Goal: Task Accomplishment & Management: Manage account settings

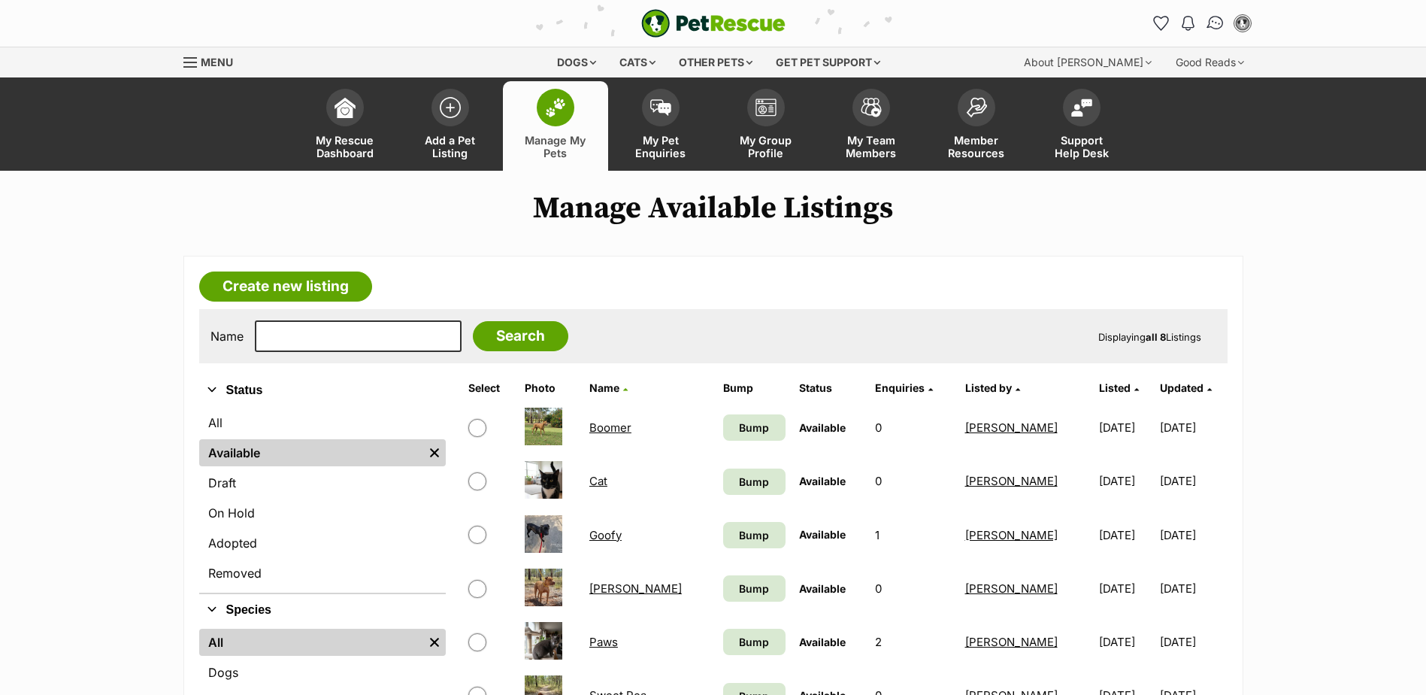
click at [1217, 22] on img "Conversations" at bounding box center [1215, 24] width 20 height 20
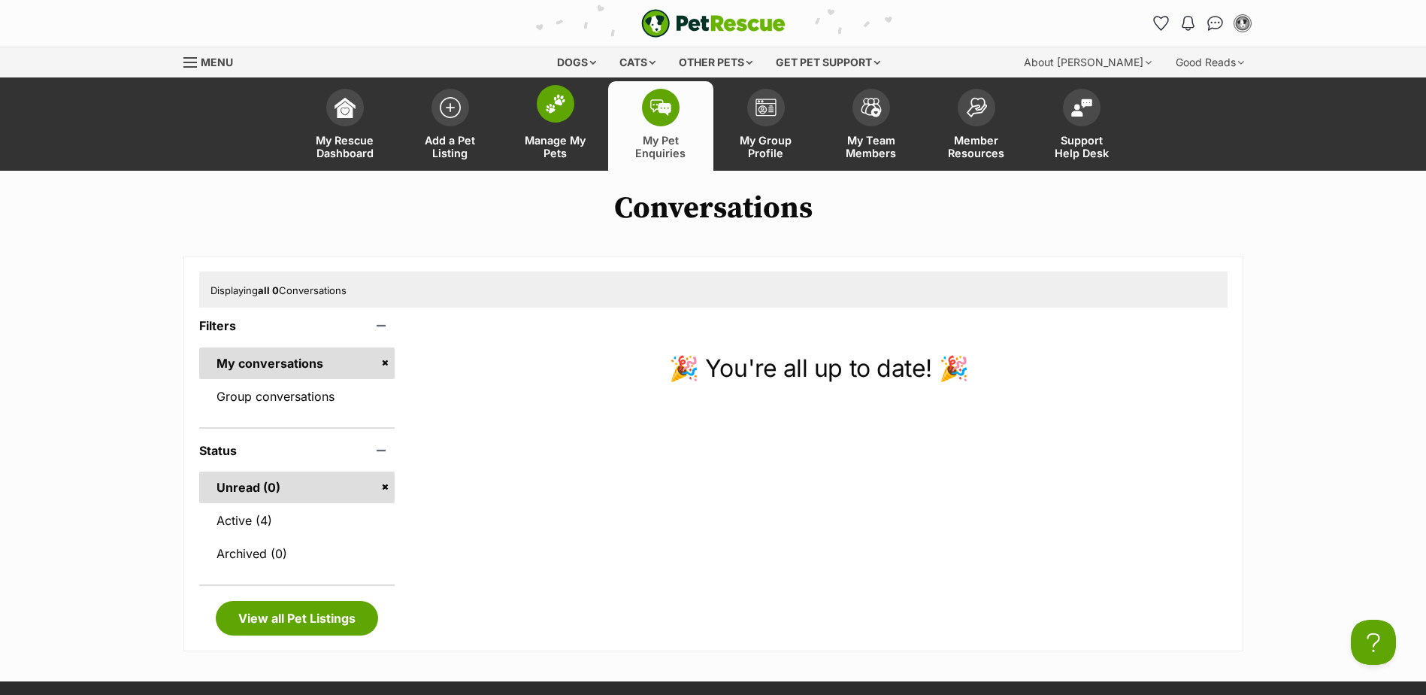
click at [567, 112] on span at bounding box center [556, 104] width 38 height 38
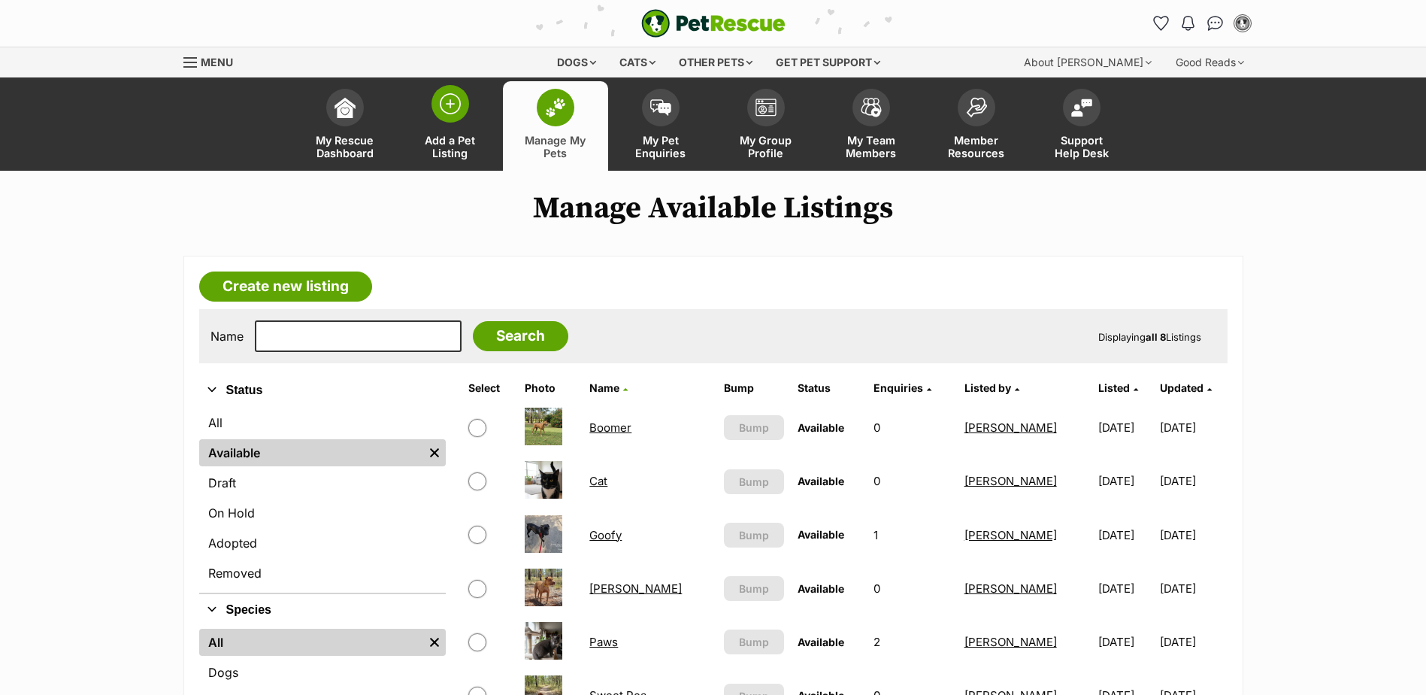
click at [442, 120] on span at bounding box center [451, 104] width 38 height 38
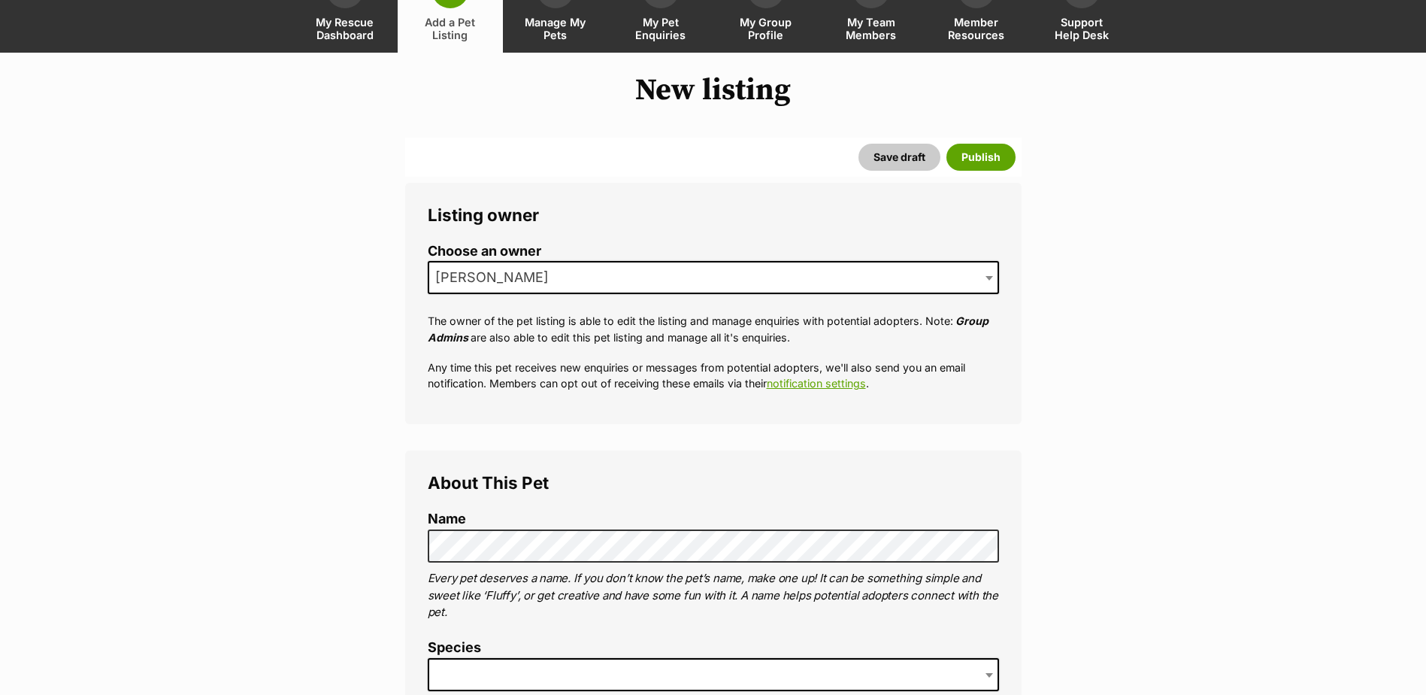
scroll to position [226, 0]
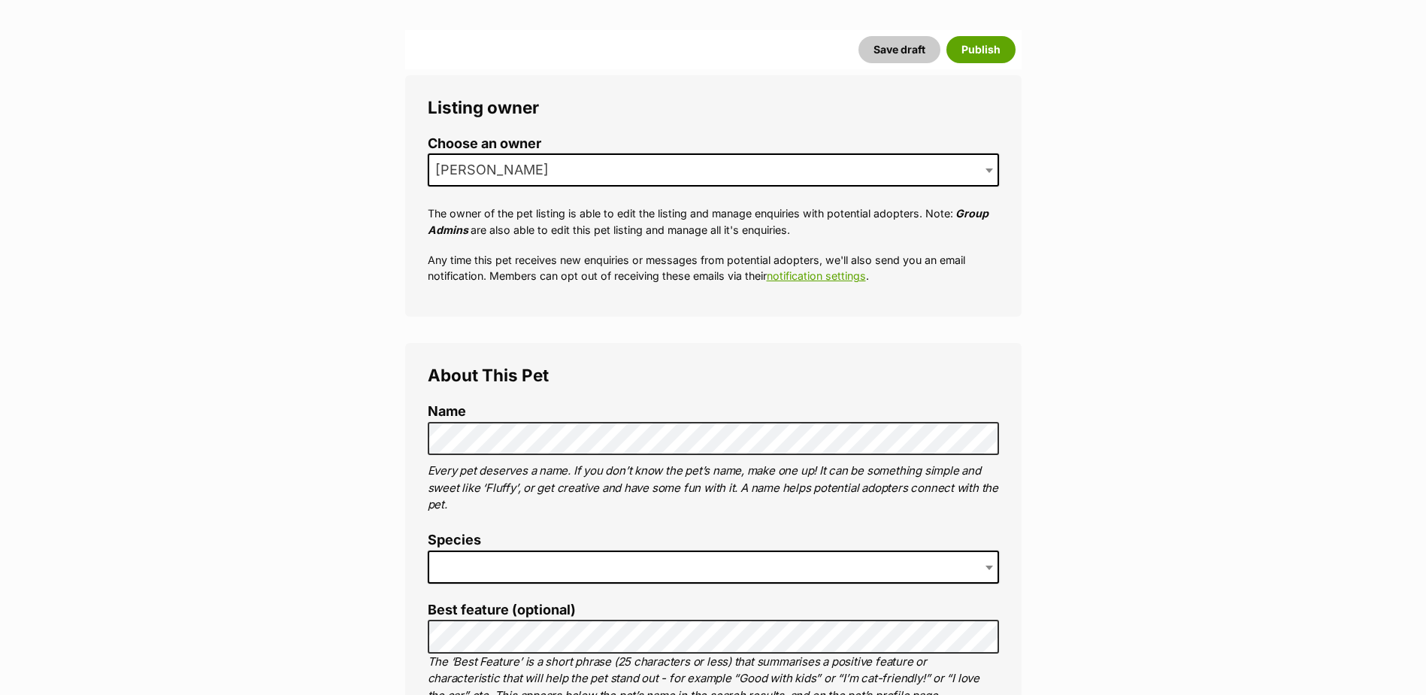
click at [477, 562] on span at bounding box center [713, 566] width 571 height 33
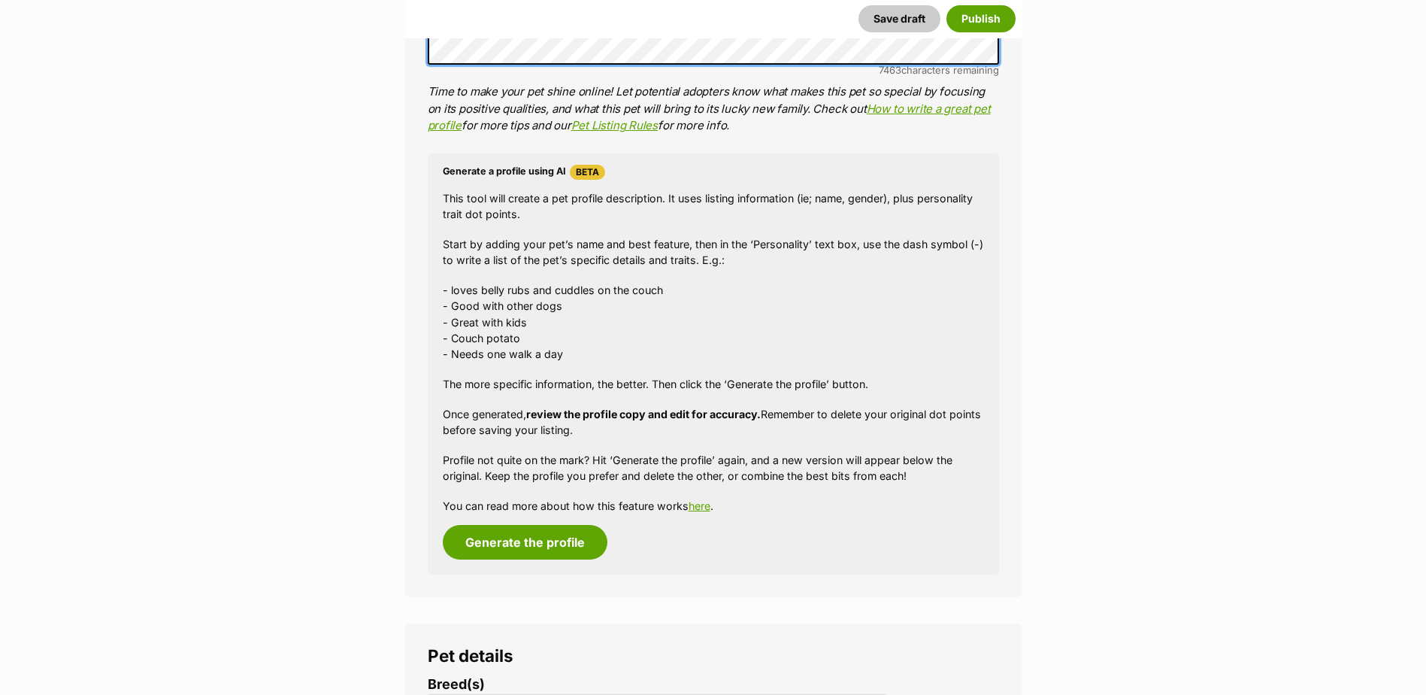
scroll to position [1278, 0]
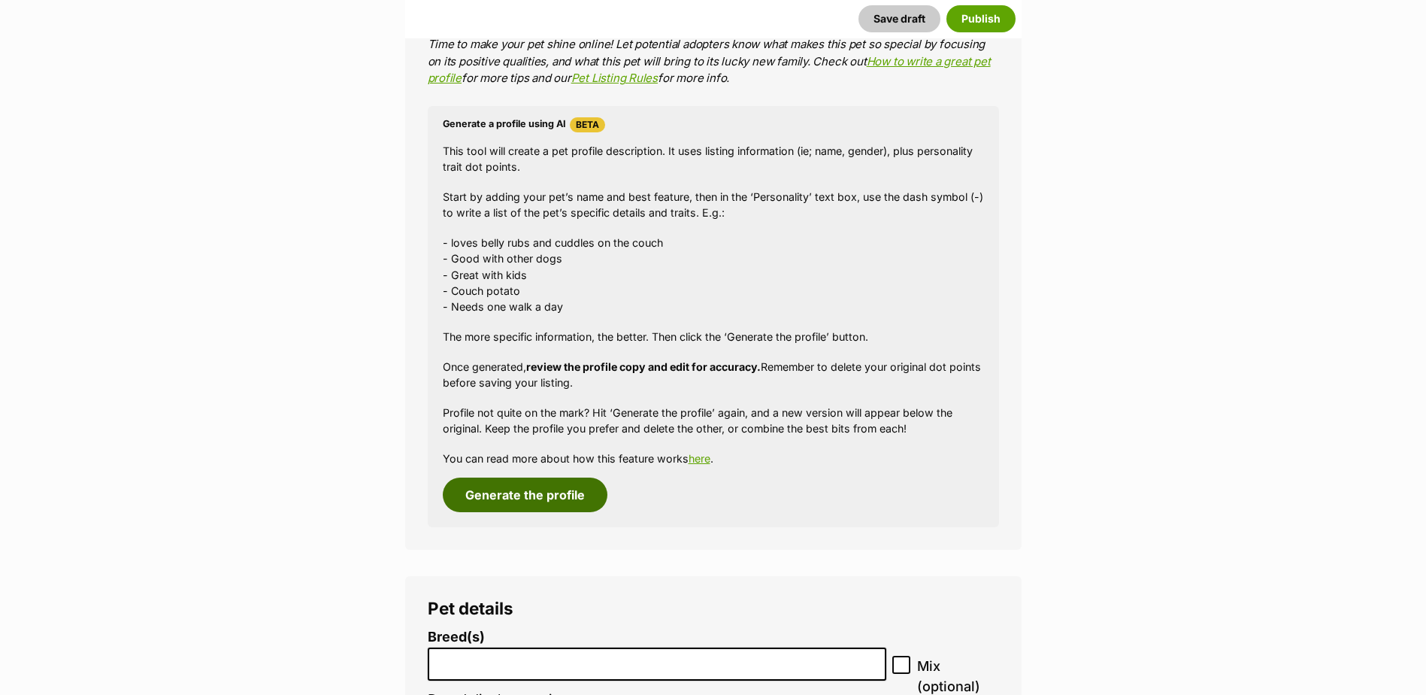
click at [553, 492] on button "Generate the profile" at bounding box center [525, 494] width 165 height 35
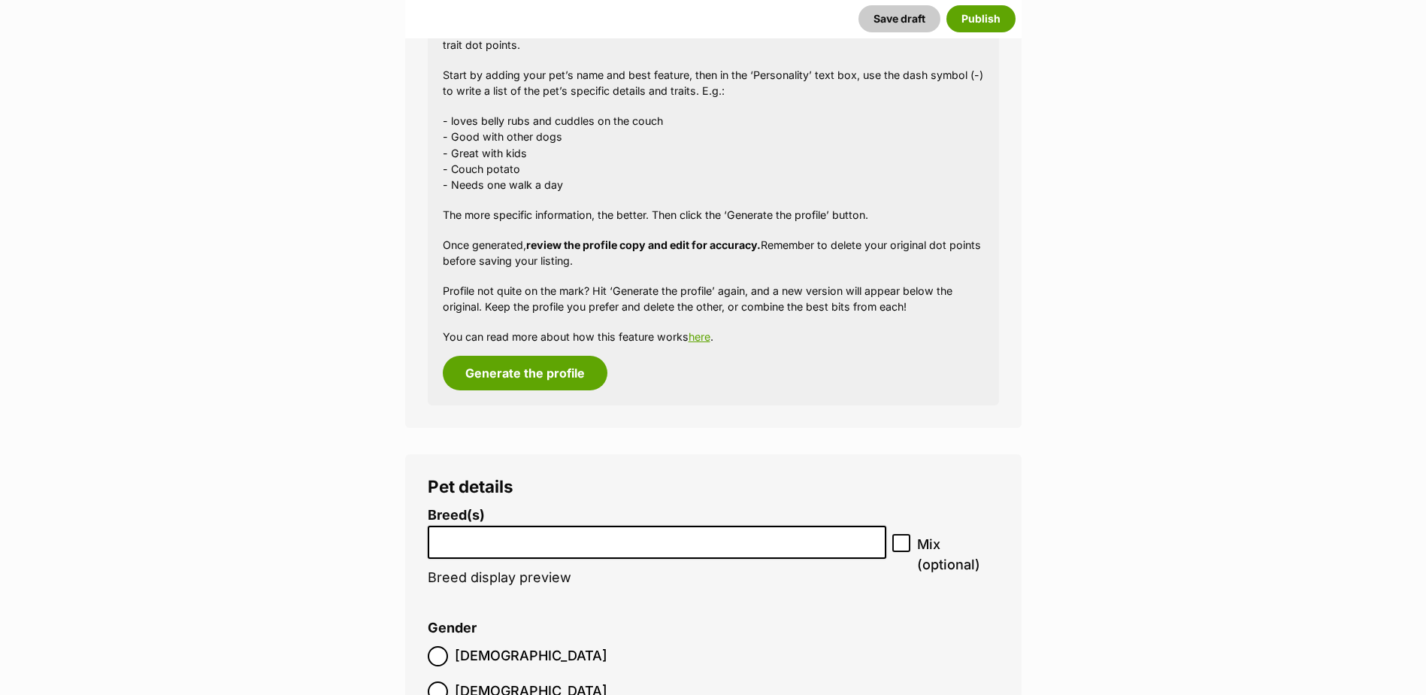
scroll to position [1761, 0]
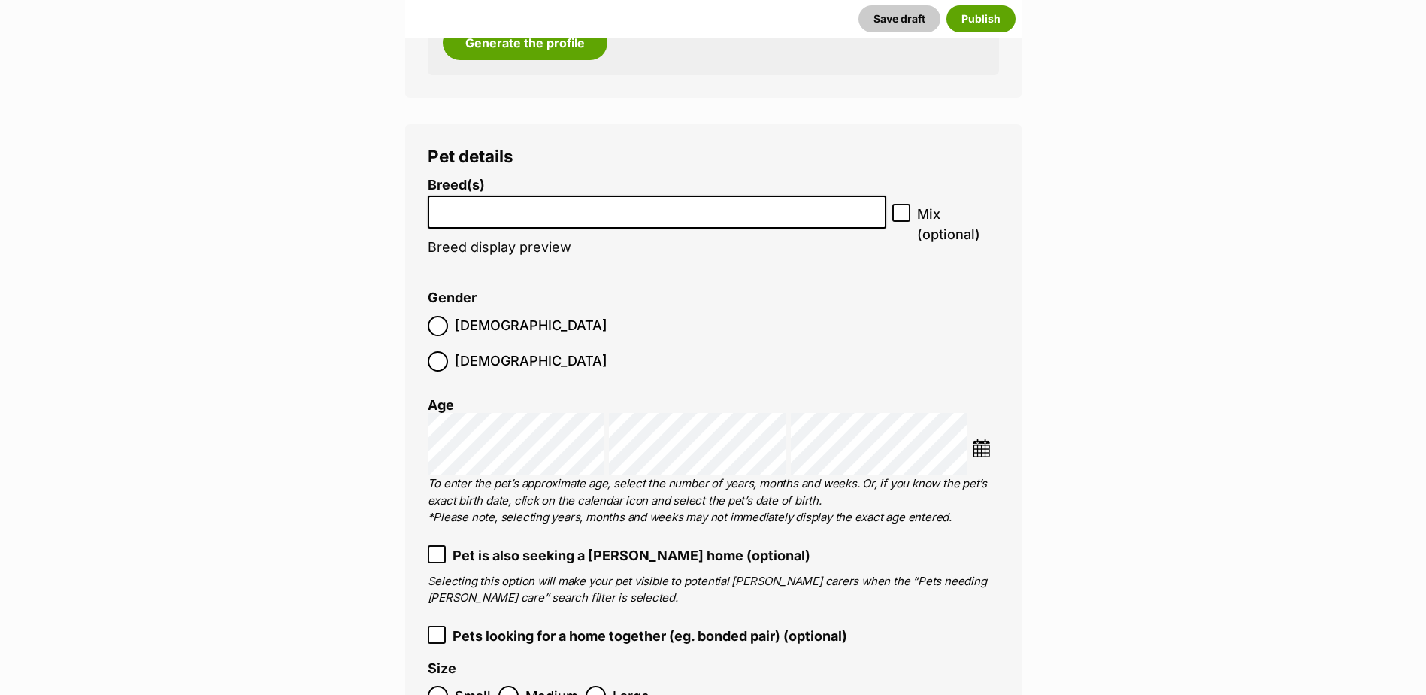
click at [489, 214] on input "search" at bounding box center [657, 209] width 449 height 16
type input "crossbreed"
click at [905, 211] on icon at bounding box center [901, 213] width 9 height 7
click at [905, 211] on input "Mix (optional)" at bounding box center [901, 213] width 18 height 18
checkbox input "true"
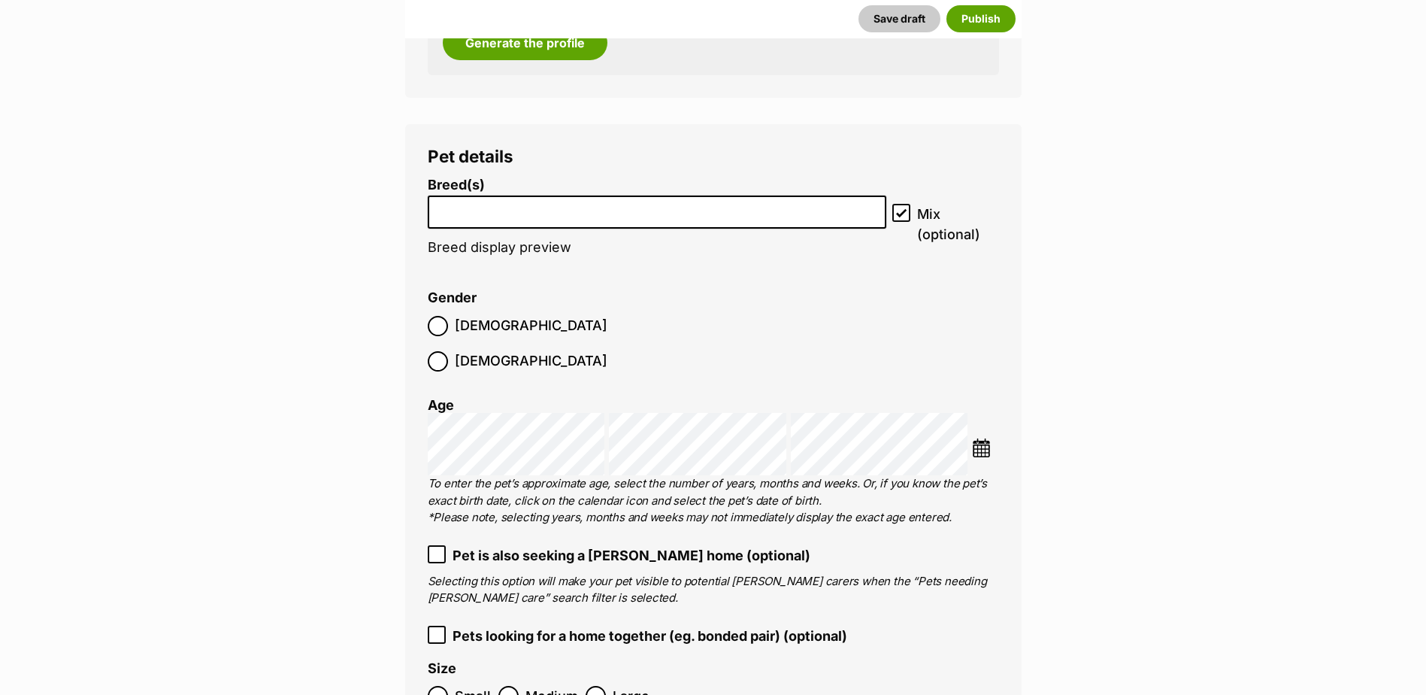
click at [649, 208] on input "search" at bounding box center [657, 209] width 449 height 16
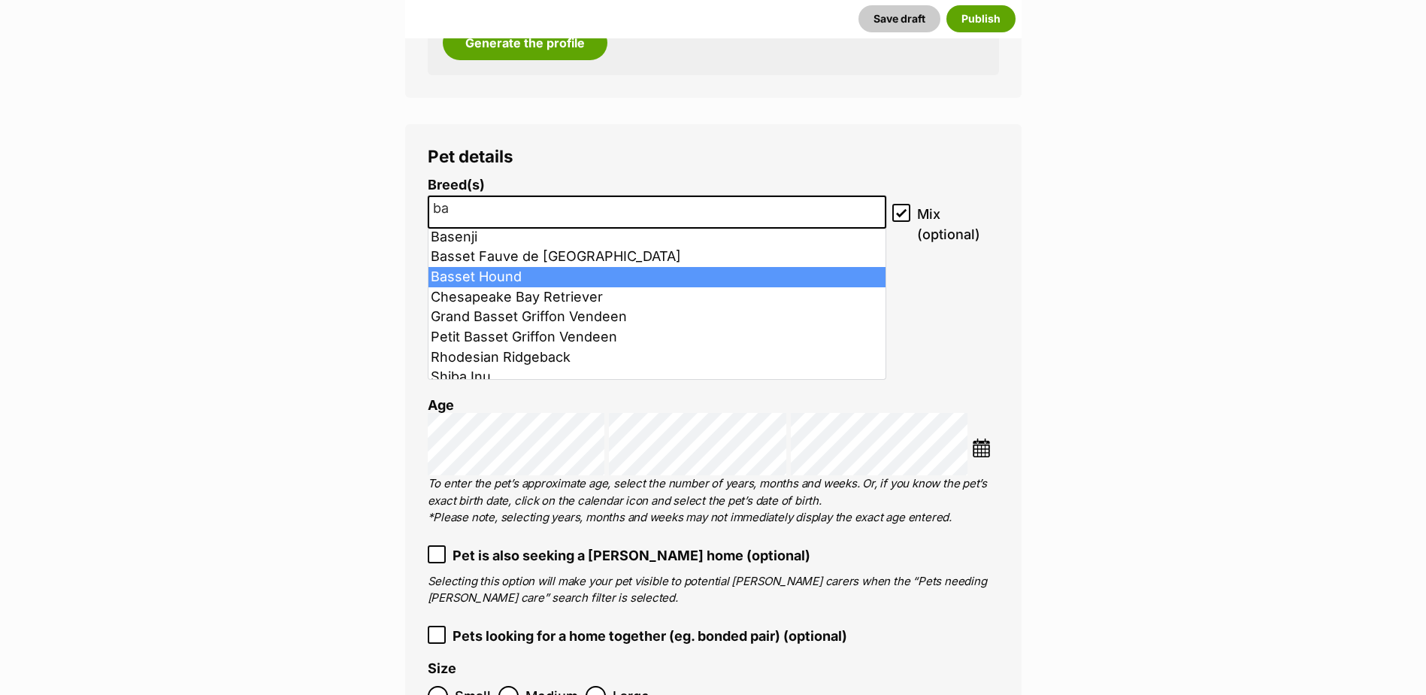
scroll to position [0, 0]
type input "b"
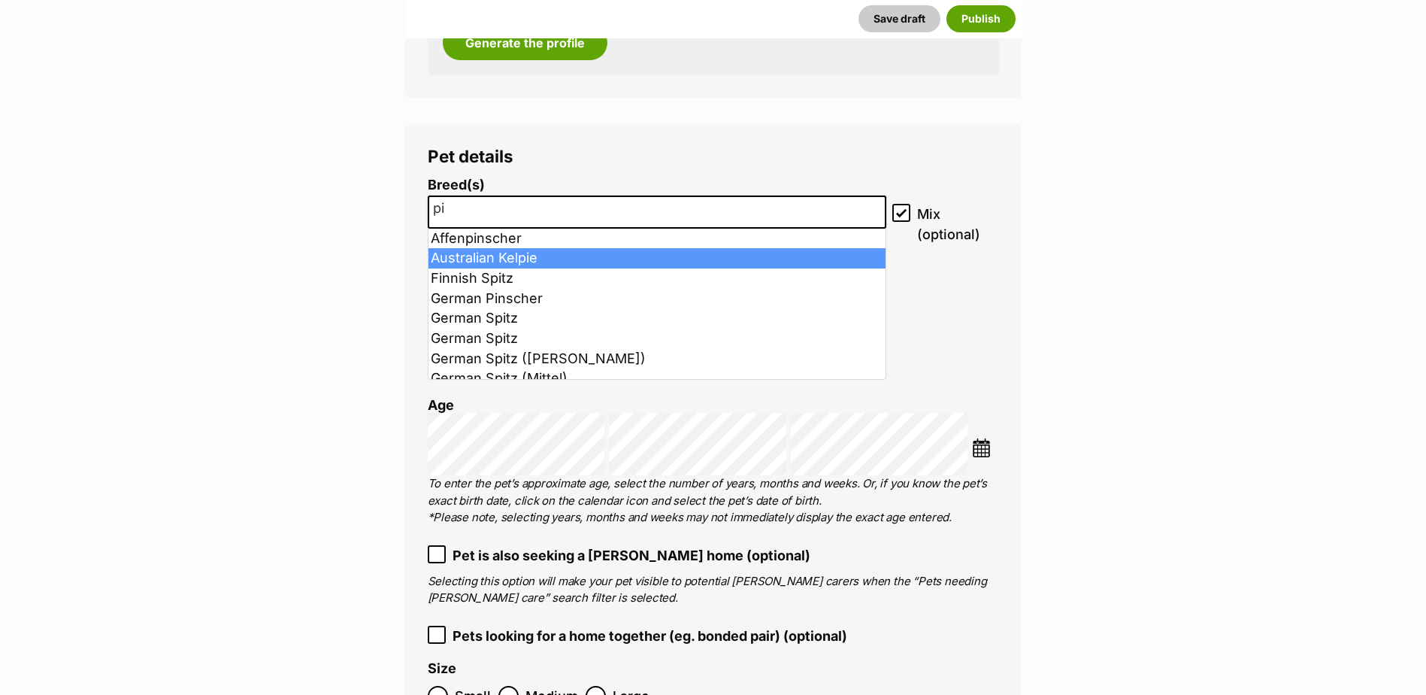
type input "p"
type input "mast"
select select "141"
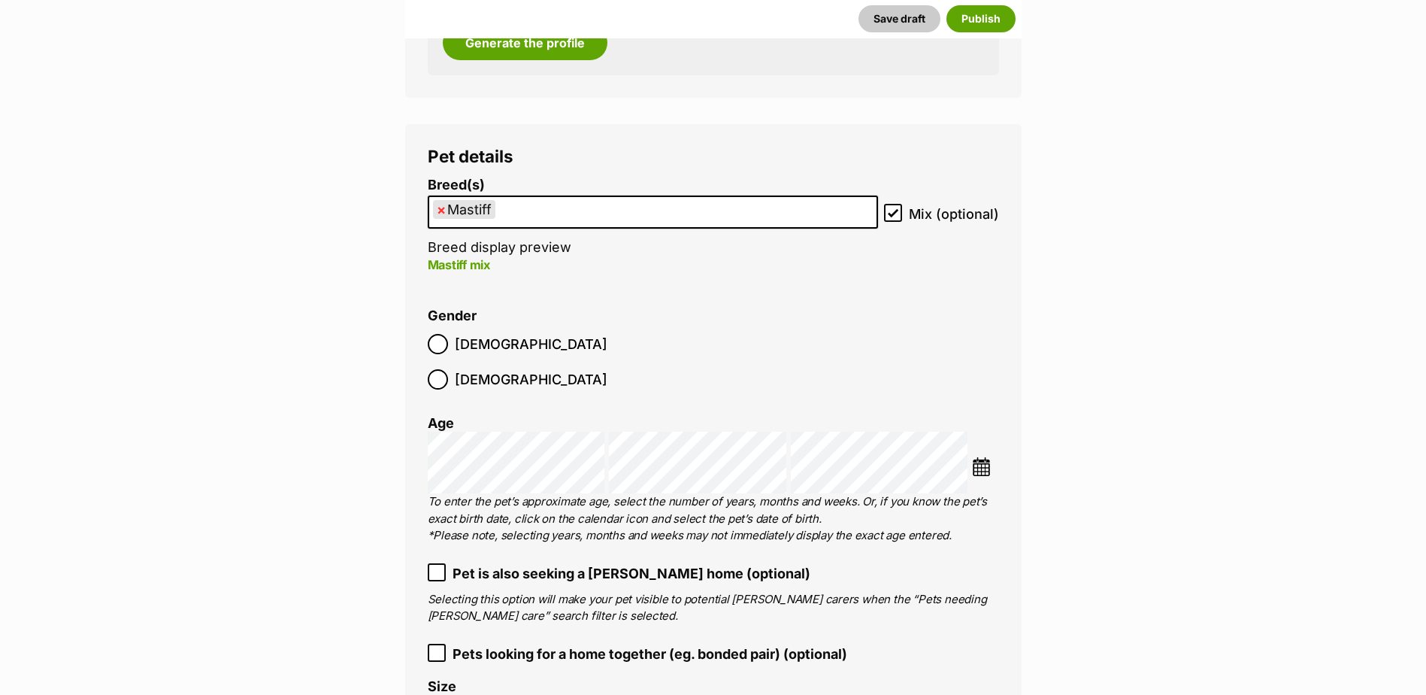
click at [438, 568] on icon at bounding box center [436, 571] width 9 height 7
click at [435, 647] on icon at bounding box center [437, 652] width 11 height 11
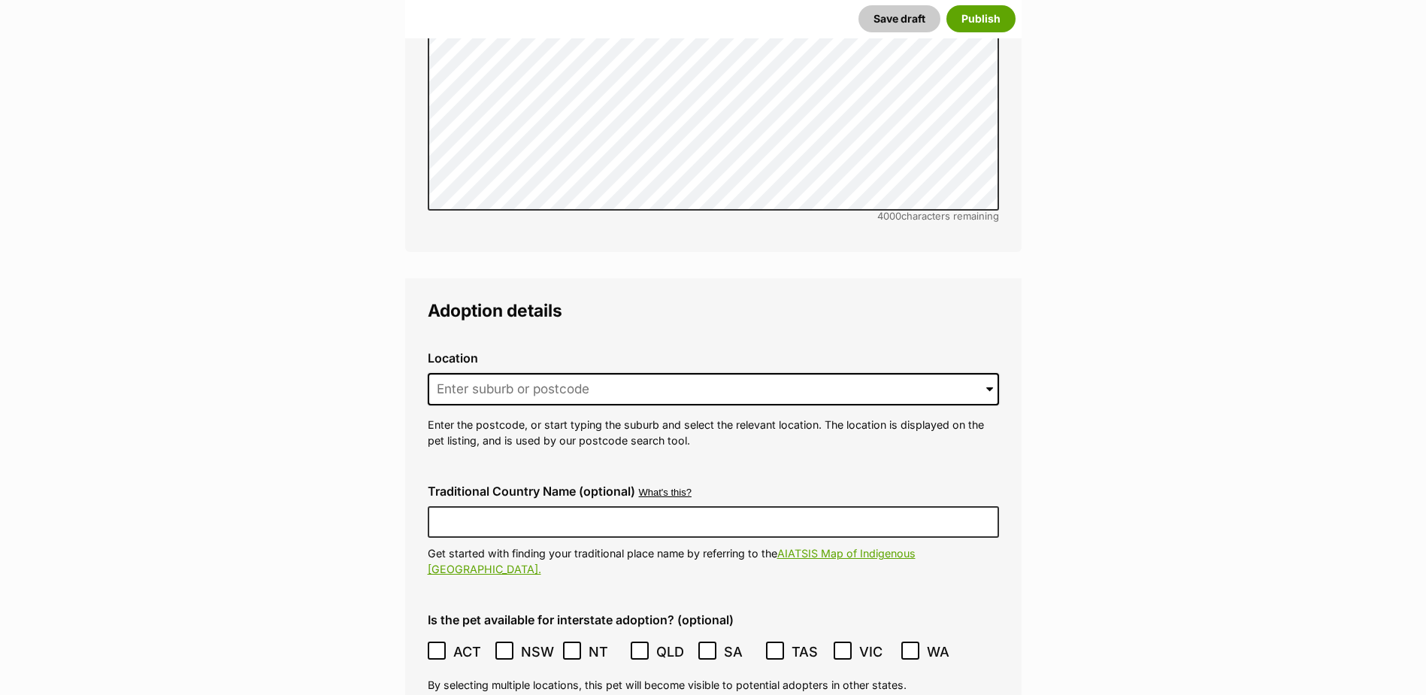
scroll to position [3265, 0]
click at [611, 372] on input at bounding box center [713, 388] width 571 height 33
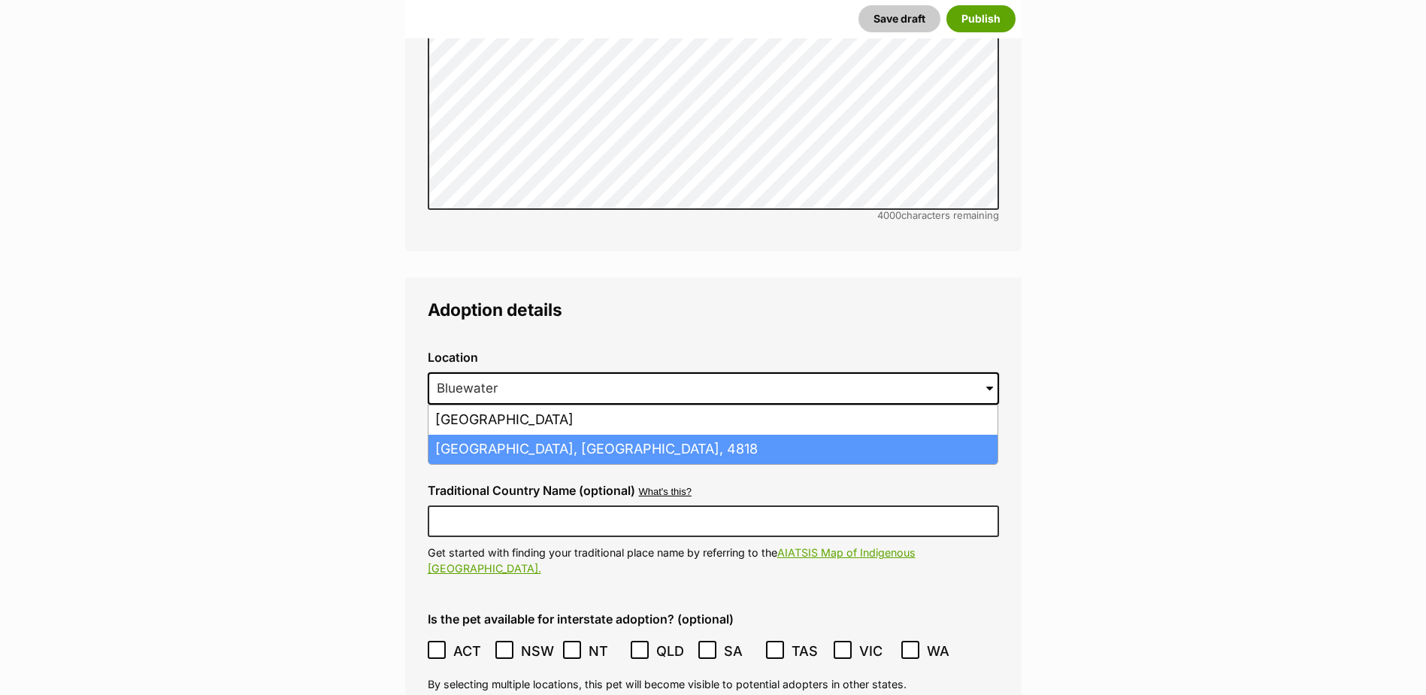
click at [600, 435] on li "Bluewater, Queensland, 4818" at bounding box center [713, 449] width 569 height 29
type input "Bluewater, Queensland, 4818"
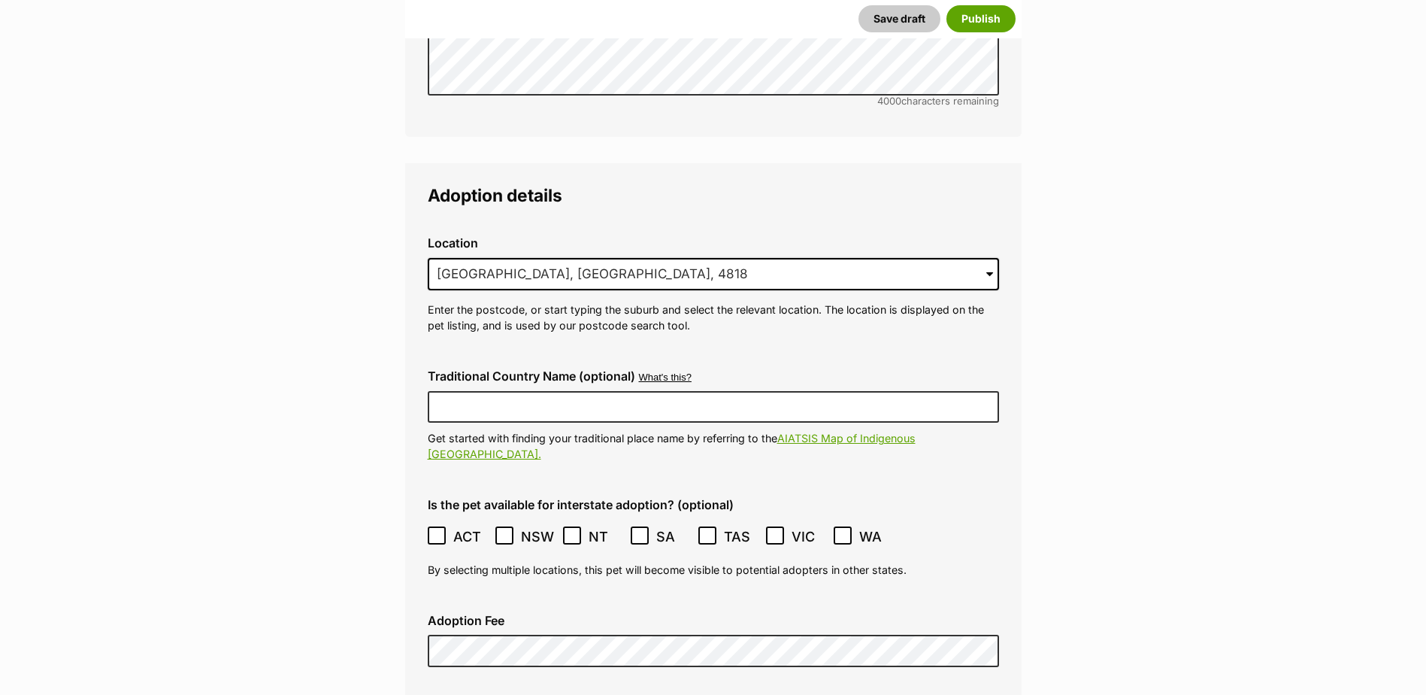
scroll to position [3565, 0]
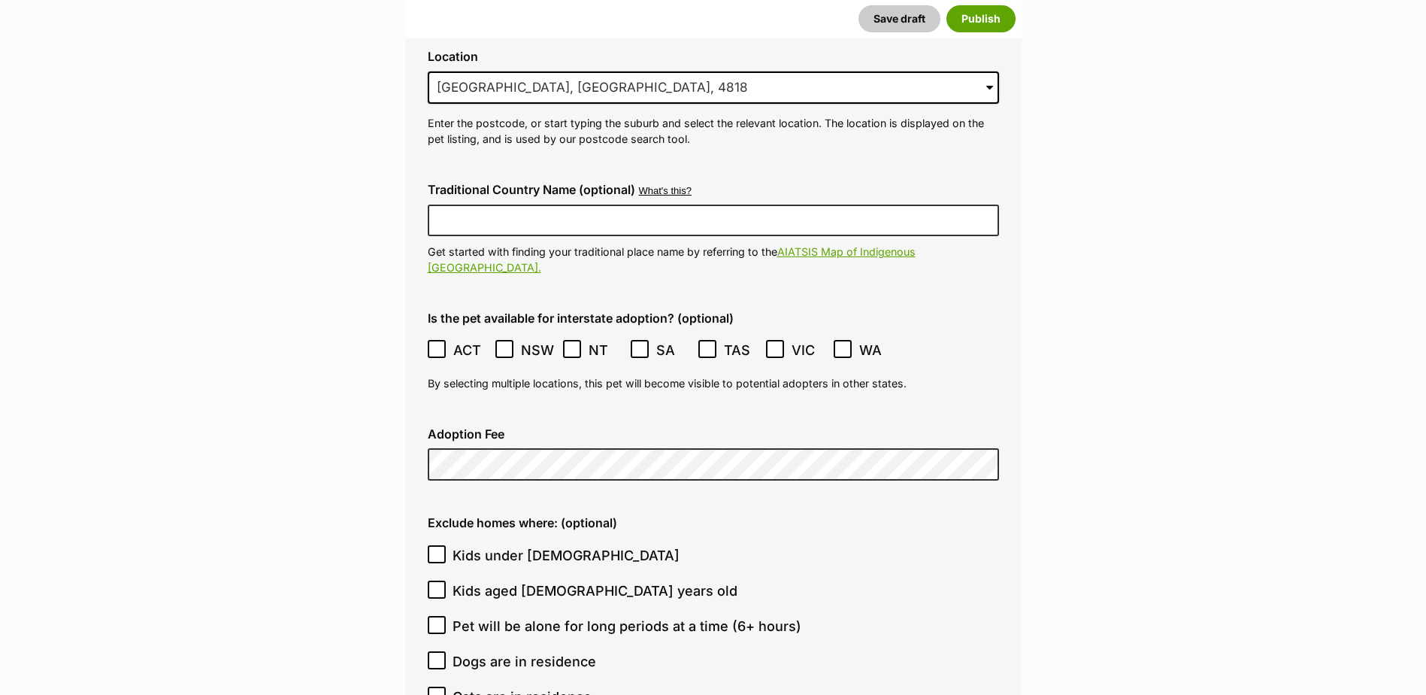
click at [539, 415] on div "Adoption Fee" at bounding box center [713, 454] width 595 height 78
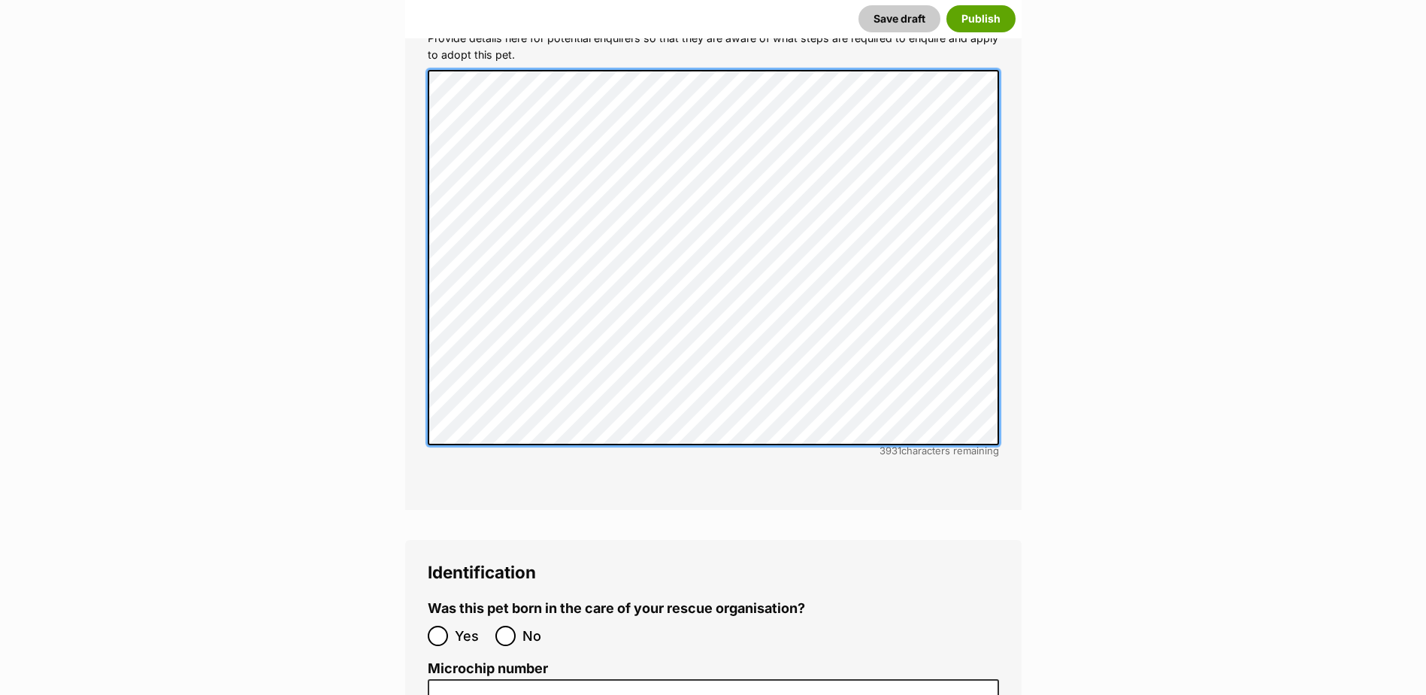
scroll to position [4543, 0]
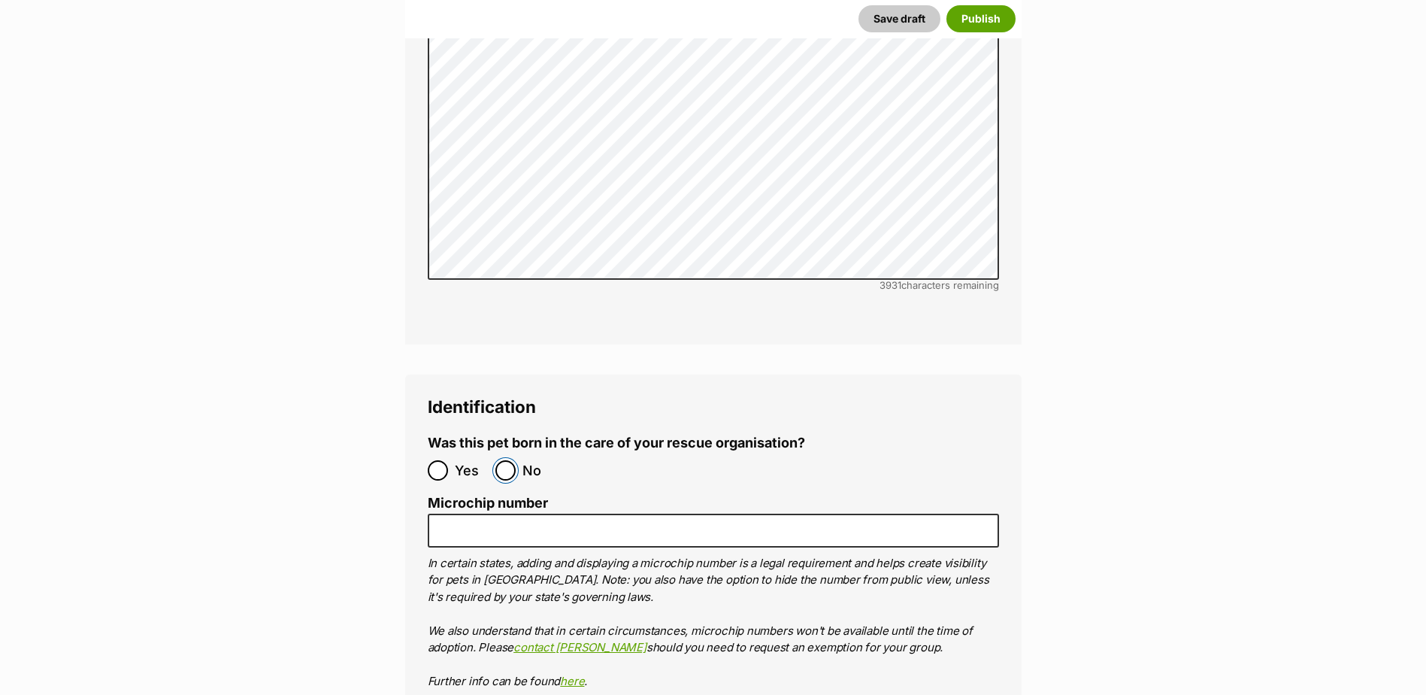
click at [511, 460] on input "No" at bounding box center [505, 470] width 20 height 20
radio input "true"
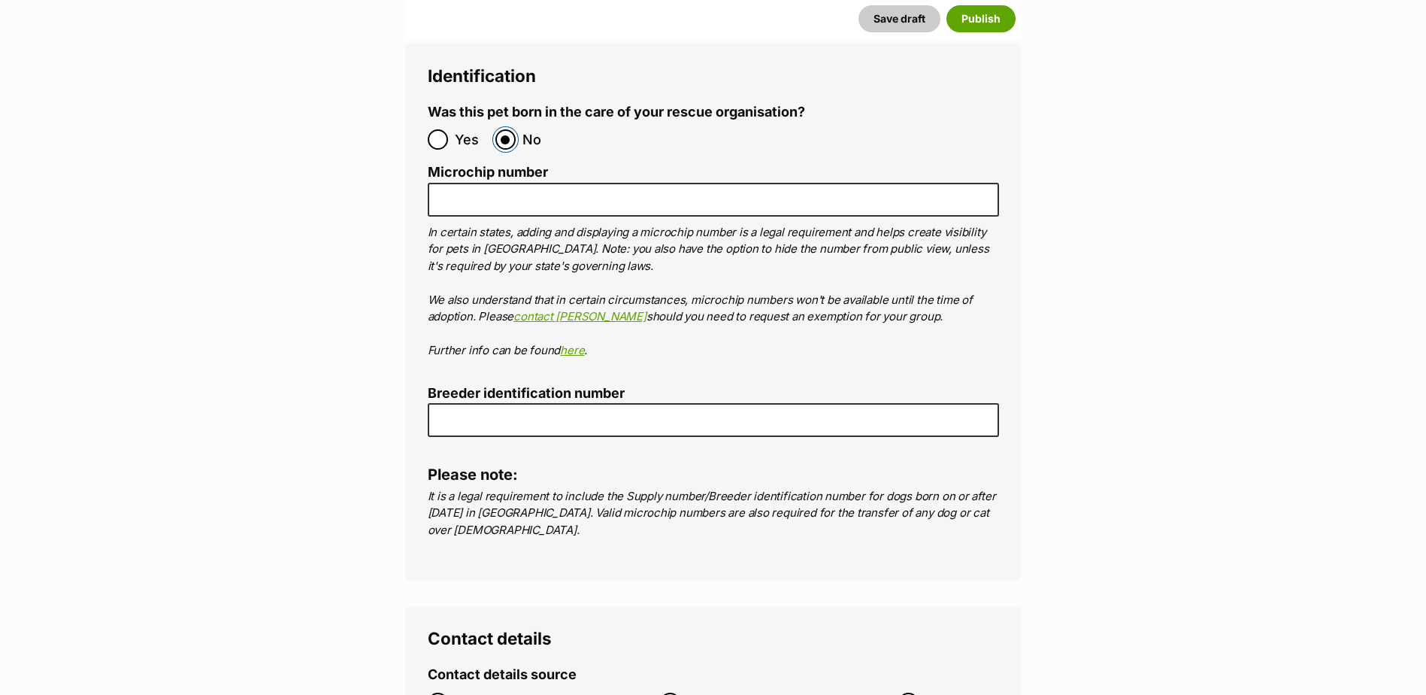
scroll to position [4919, 0]
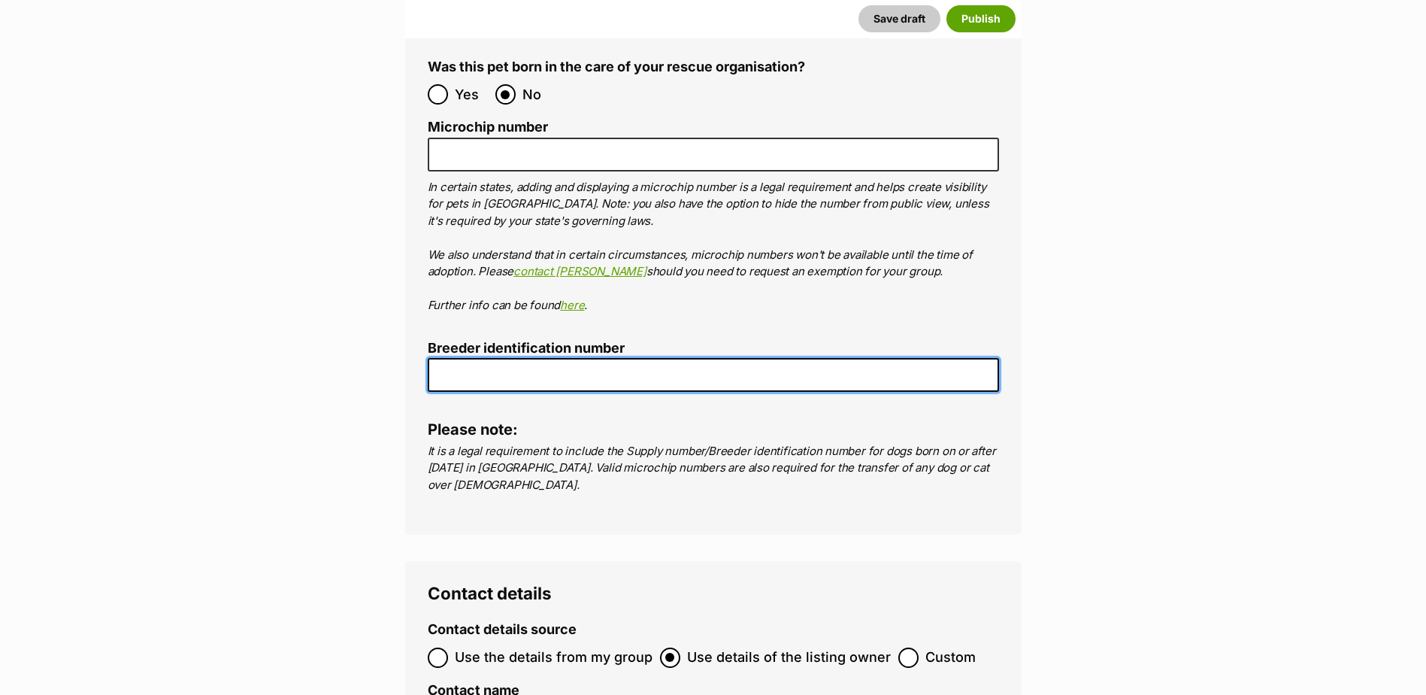
click at [485, 358] on input "Breeder identification number" at bounding box center [713, 375] width 571 height 34
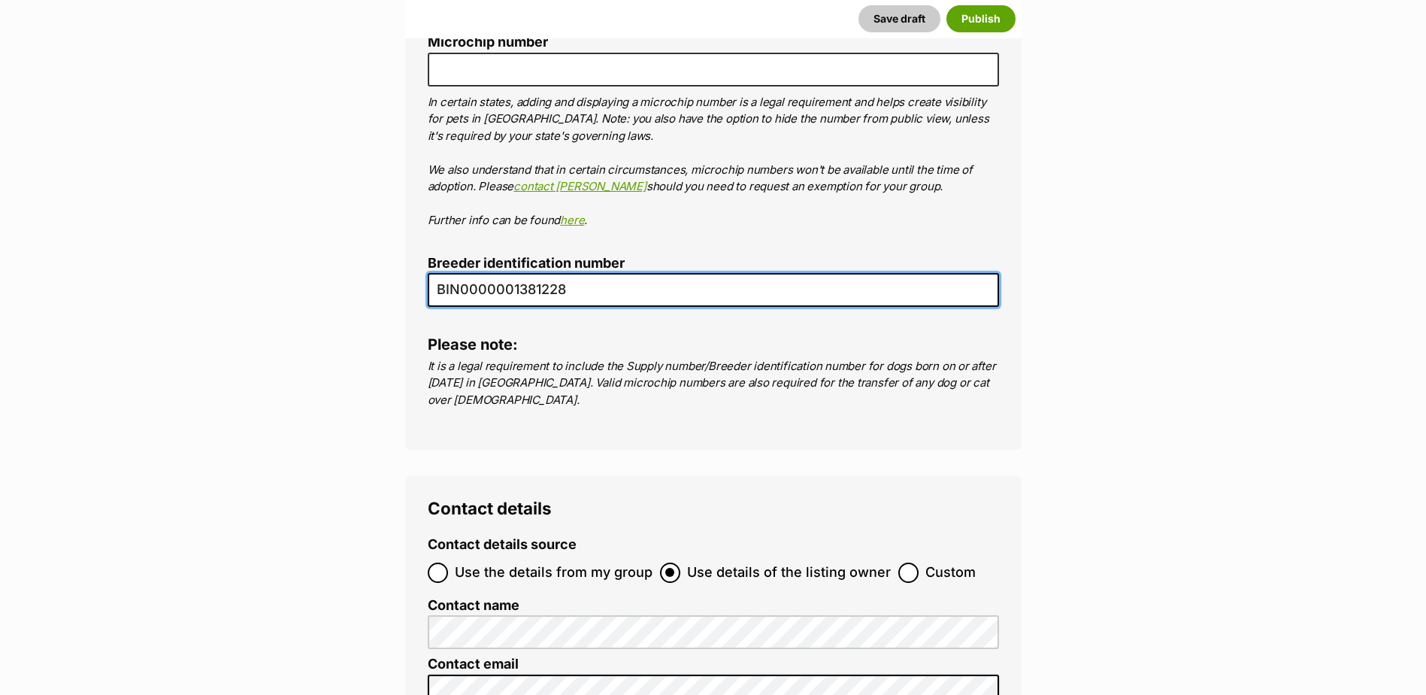
scroll to position [5219, 0]
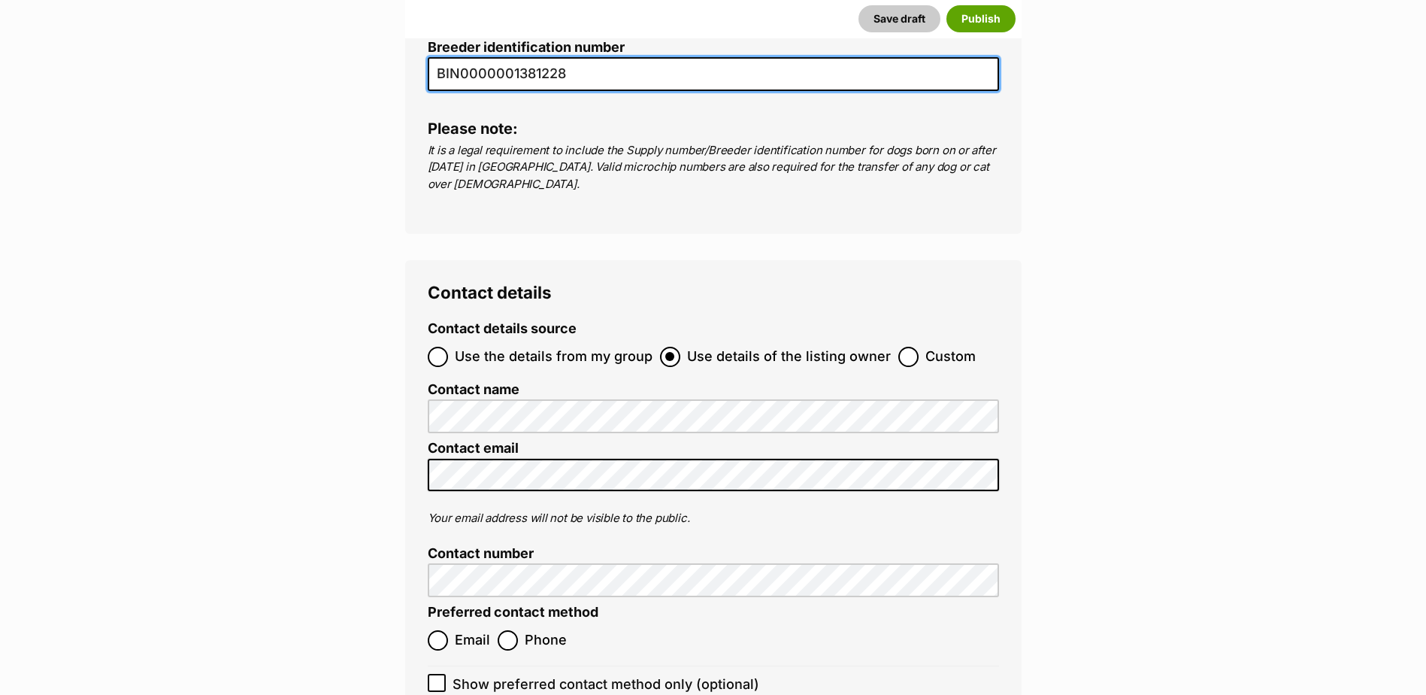
type input "BIN0000001381228"
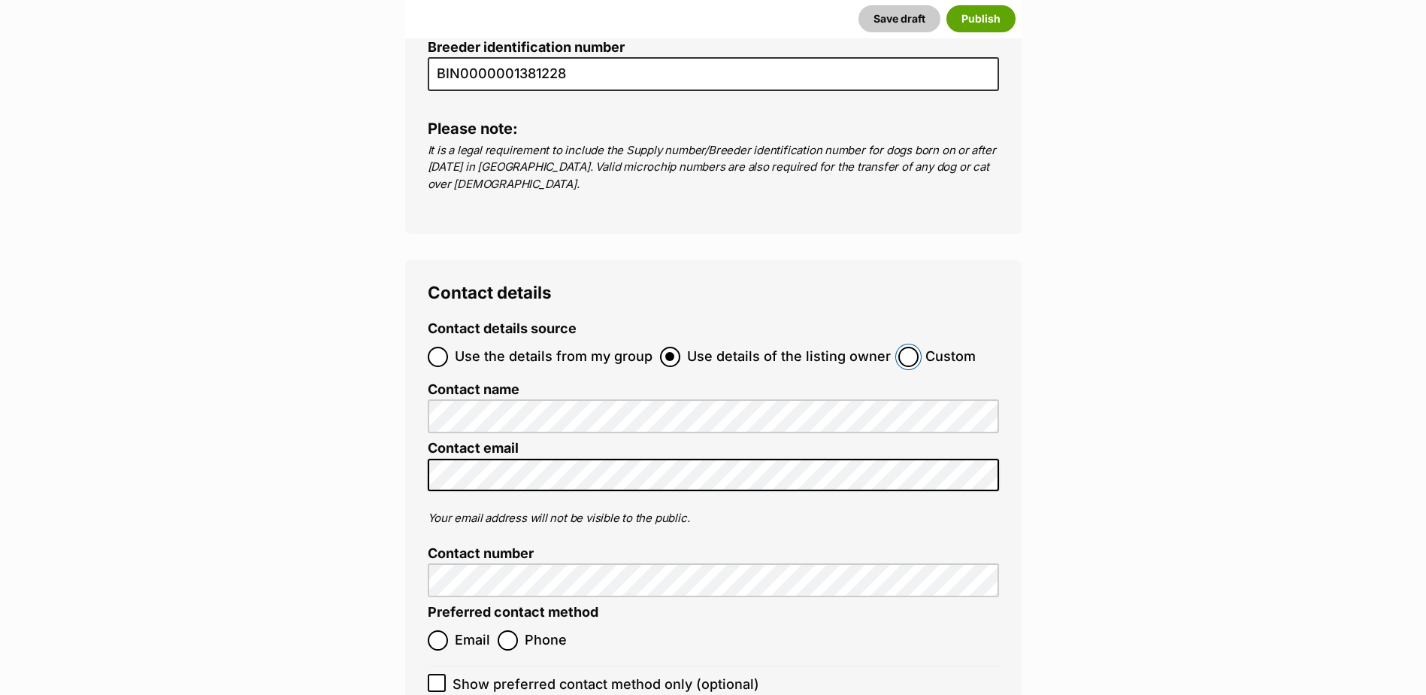
click at [902, 347] on input "Custom" at bounding box center [908, 357] width 20 height 20
radio input "true"
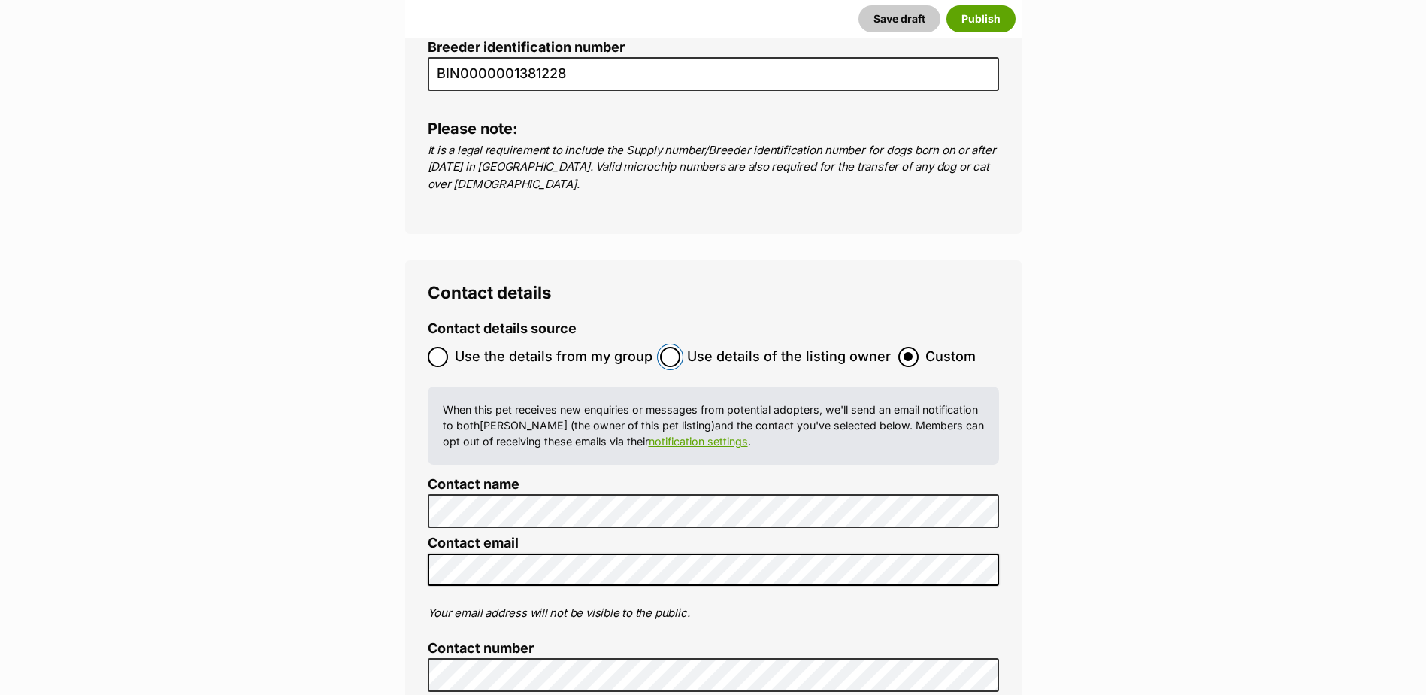
click at [669, 347] on input "Use details of the listing owner" at bounding box center [670, 357] width 20 height 20
radio input "true"
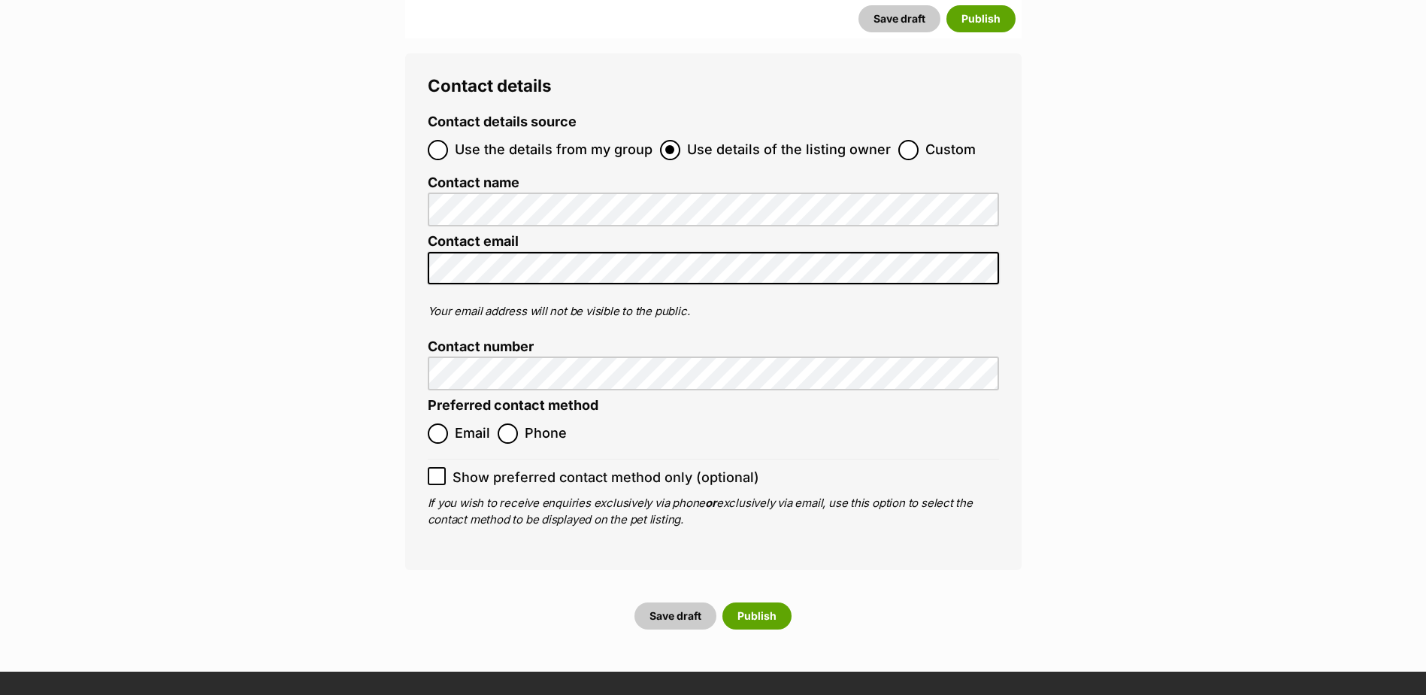
scroll to position [5595, 0]
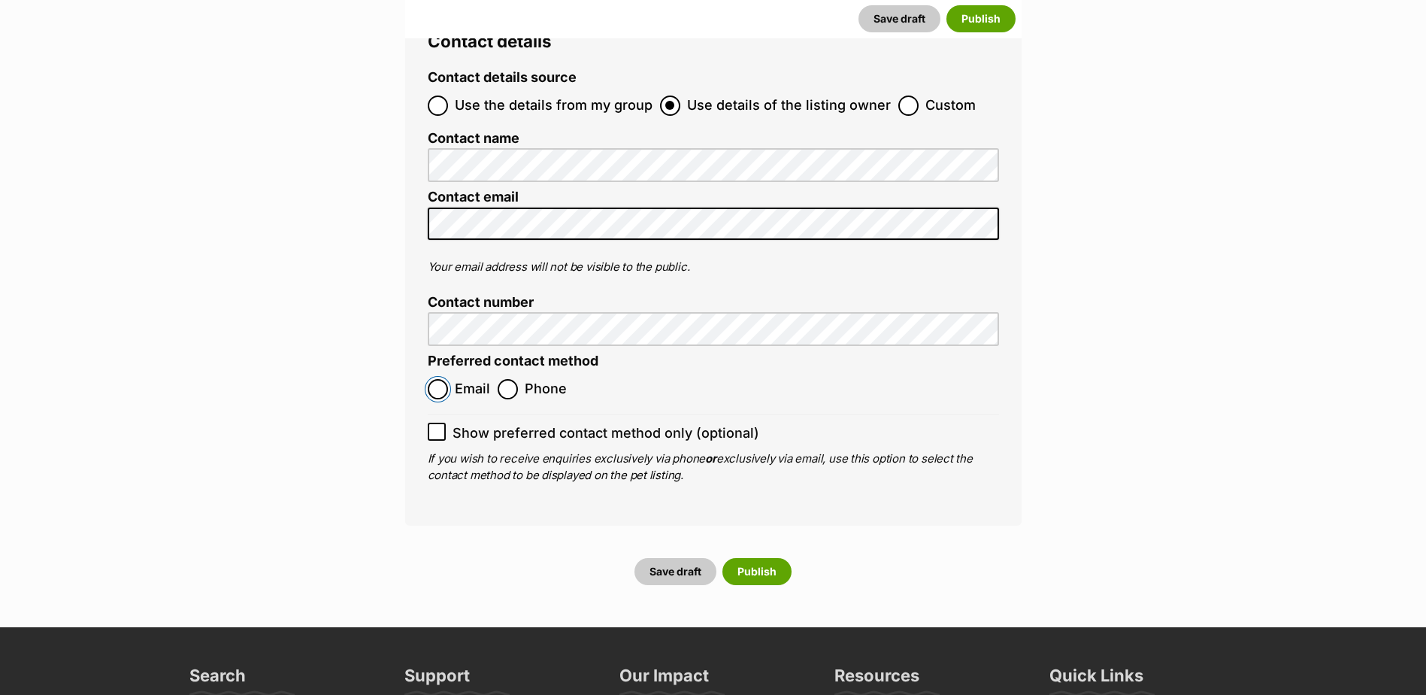
click at [439, 379] on input "Email" at bounding box center [438, 389] width 20 height 20
radio input "true"
click at [760, 558] on button "Publish" at bounding box center [757, 571] width 69 height 27
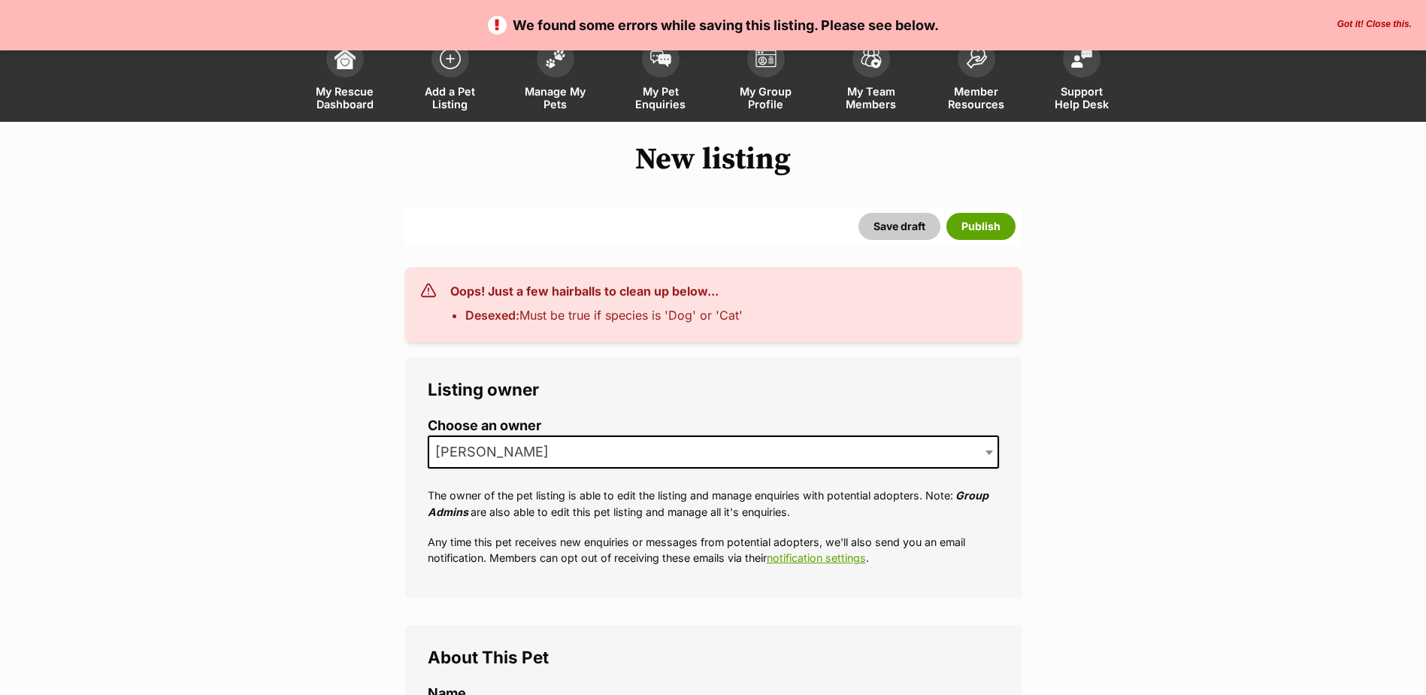
scroll to position [75, 0]
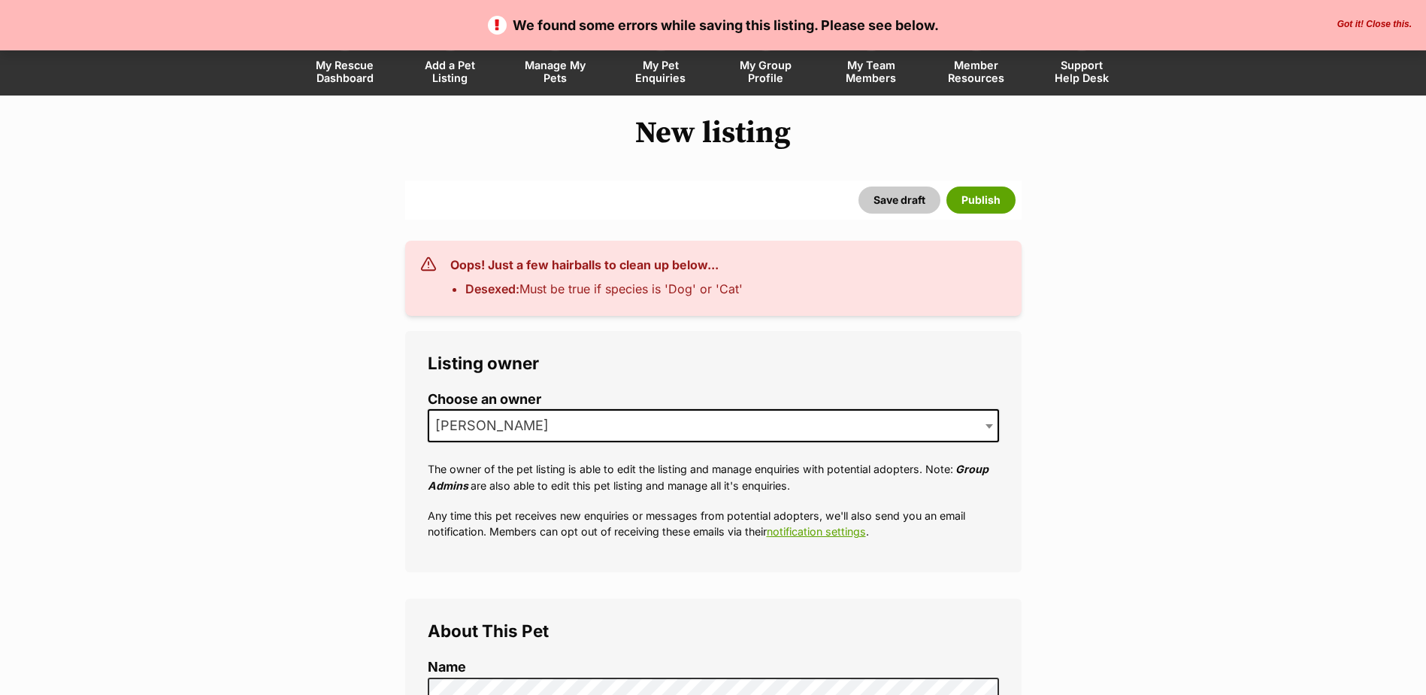
click at [734, 265] on h3 "Oops! Just a few hairballs to clean up below..." at bounding box center [596, 265] width 292 height 18
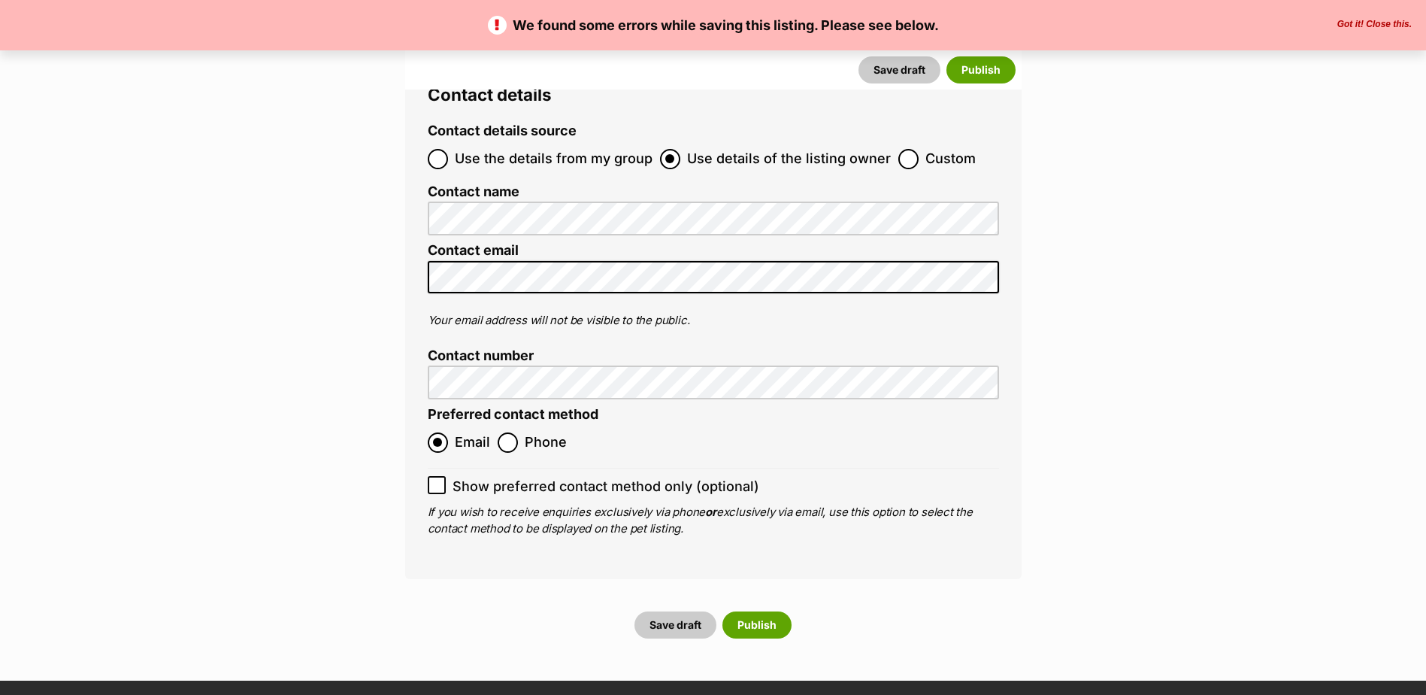
scroll to position [5639, 0]
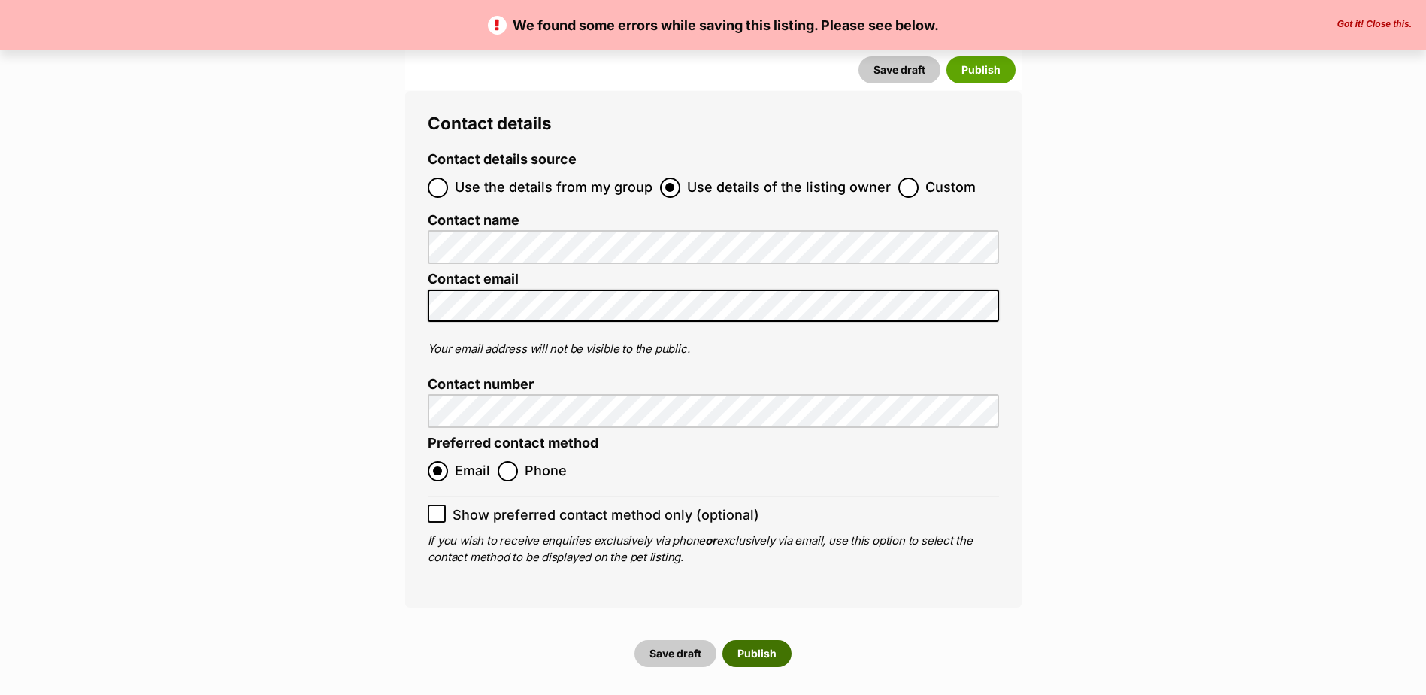
click at [750, 640] on button "Publish" at bounding box center [757, 653] width 69 height 27
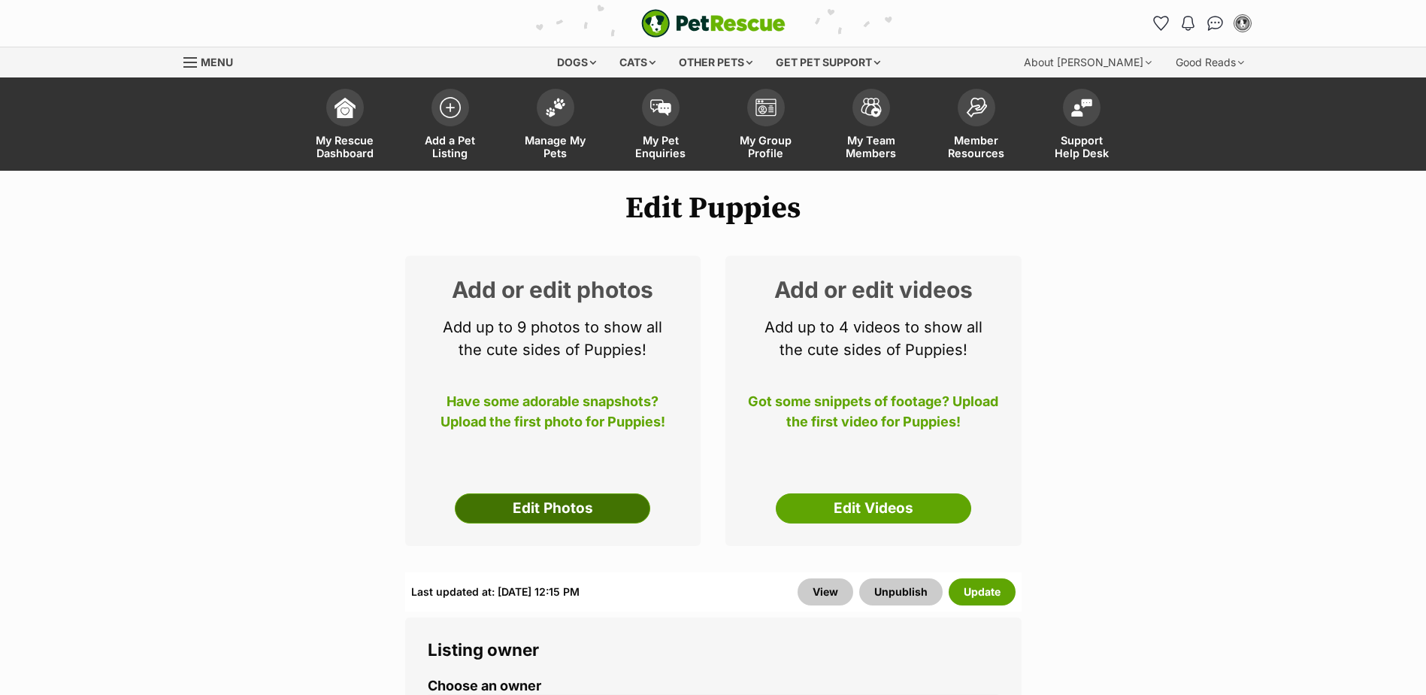
click at [592, 507] on link "Edit Photos" at bounding box center [552, 508] width 195 height 30
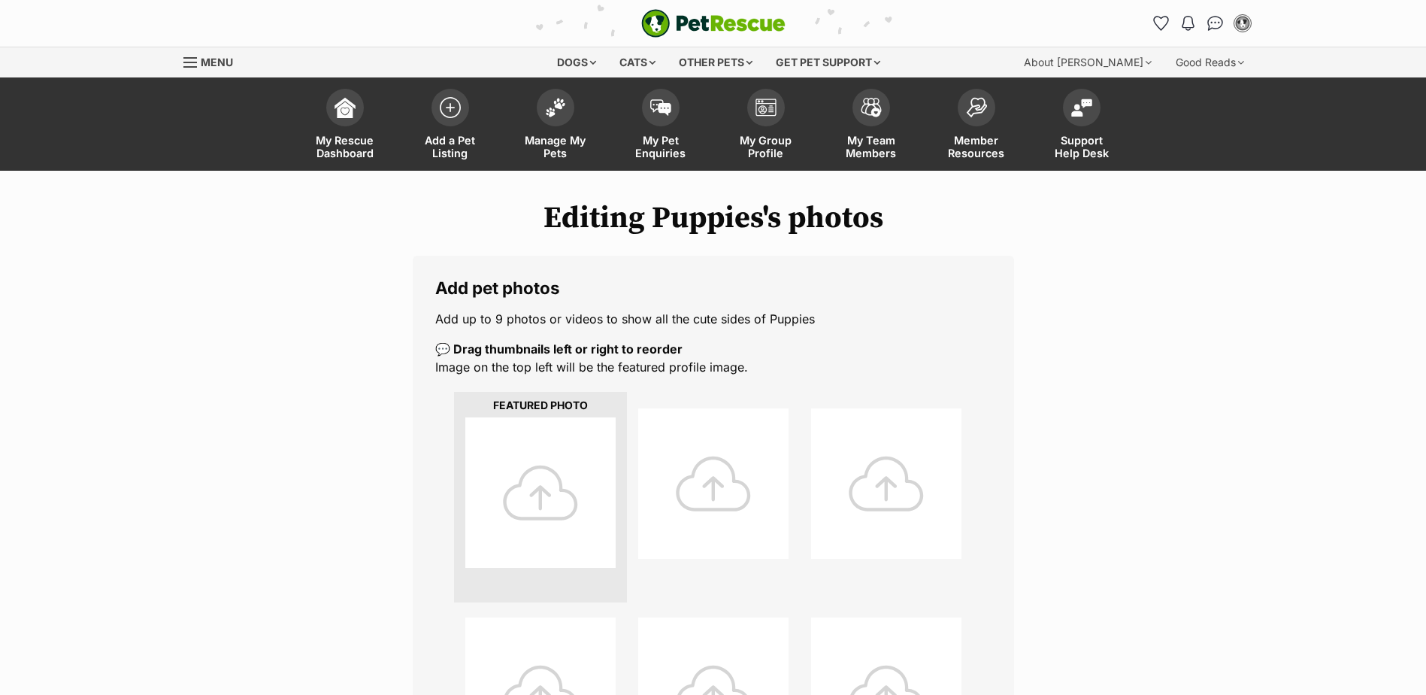
click at [574, 498] on div at bounding box center [540, 492] width 150 height 150
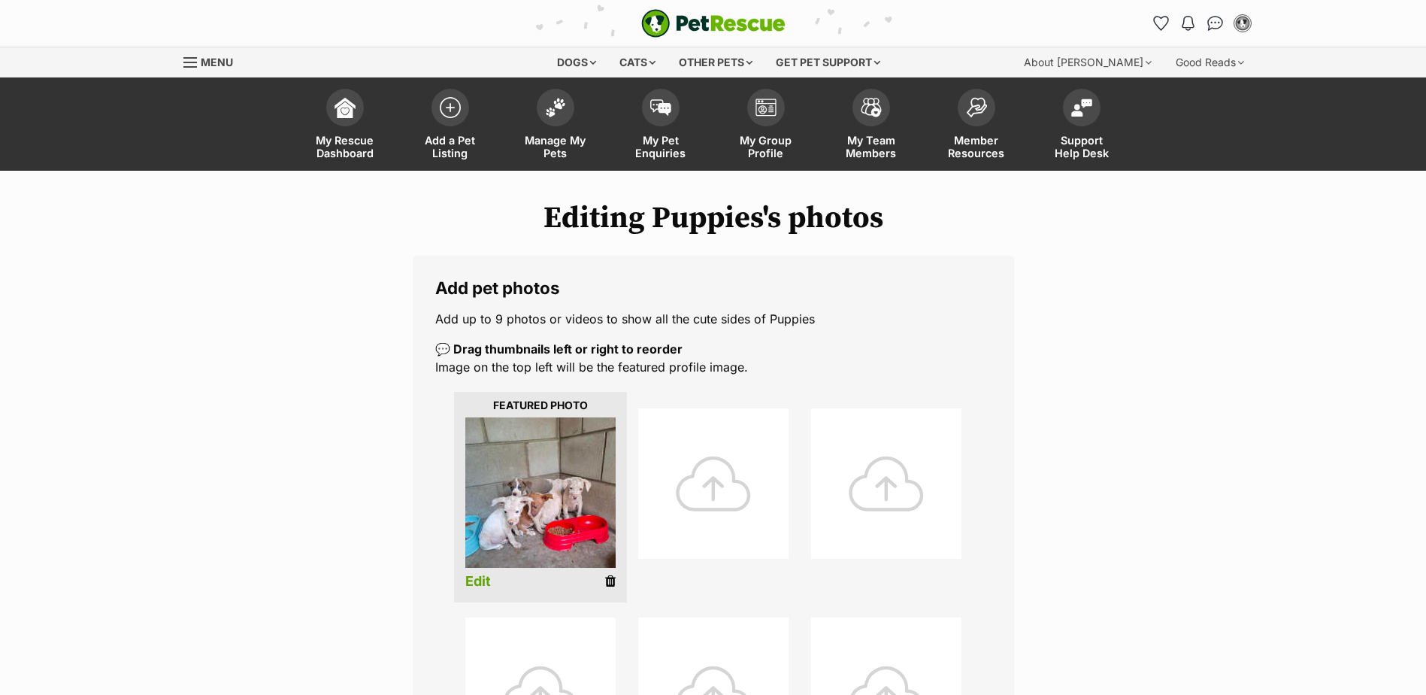
click at [705, 485] on div at bounding box center [713, 483] width 150 height 150
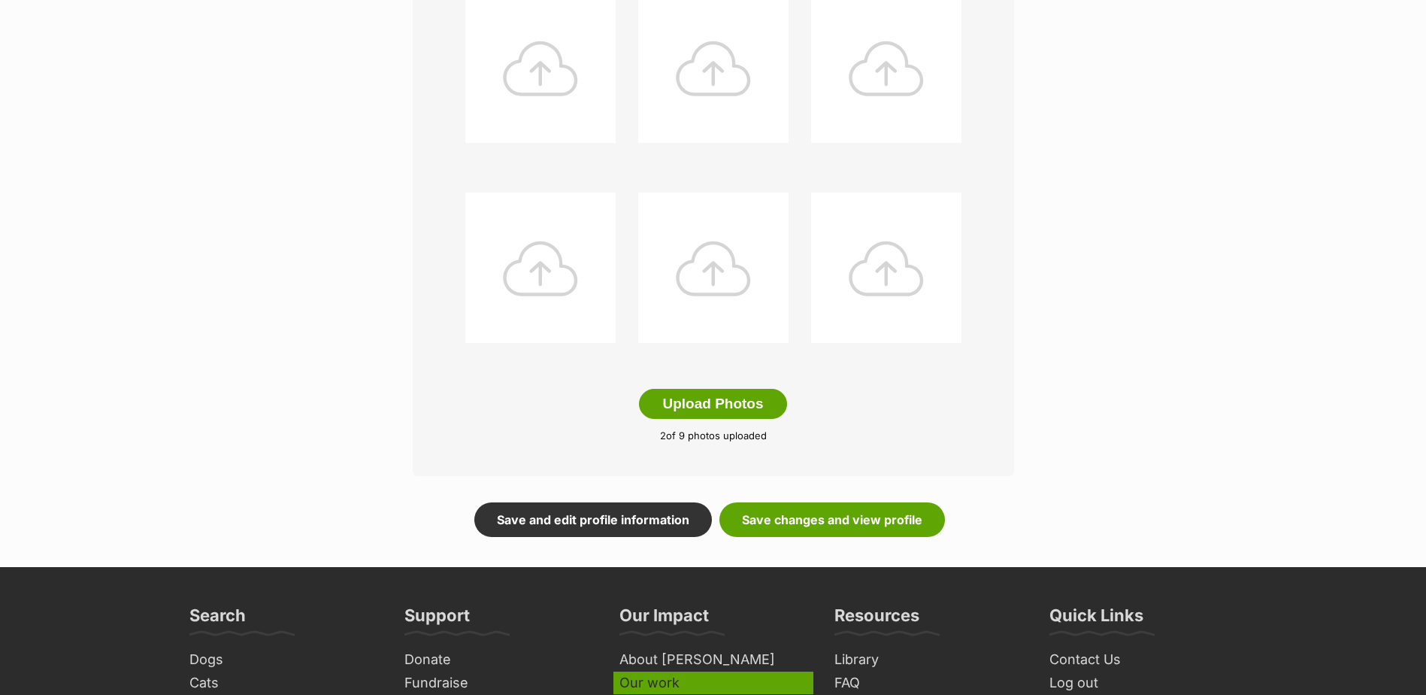
scroll to position [752, 0]
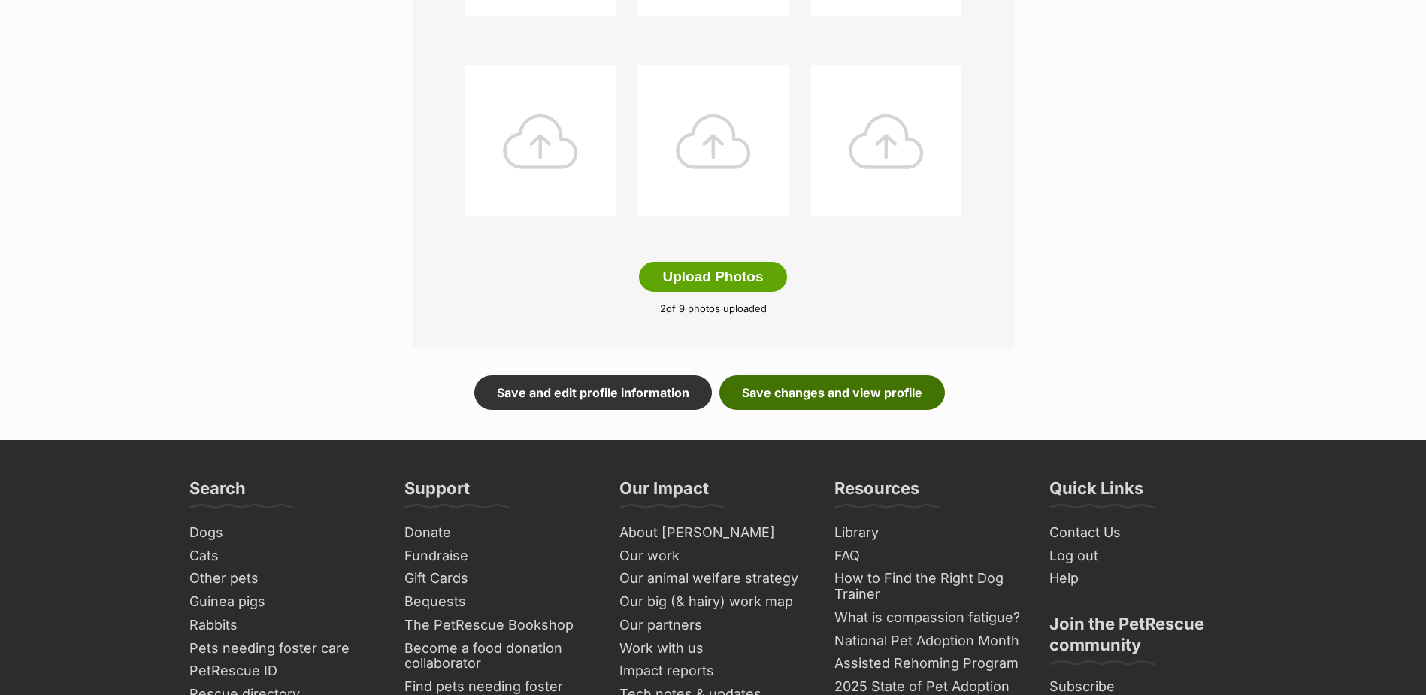
click at [807, 390] on link "Save changes and view profile" at bounding box center [833, 392] width 226 height 35
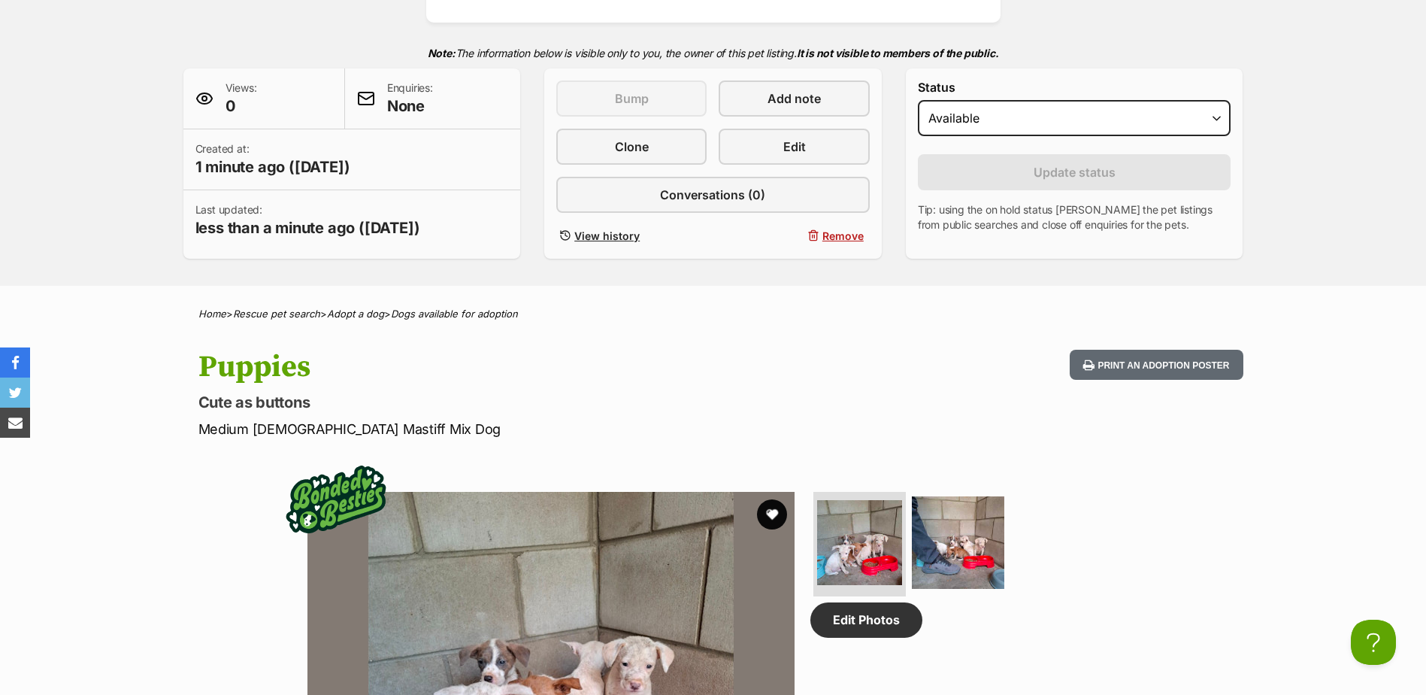
scroll to position [677, 0]
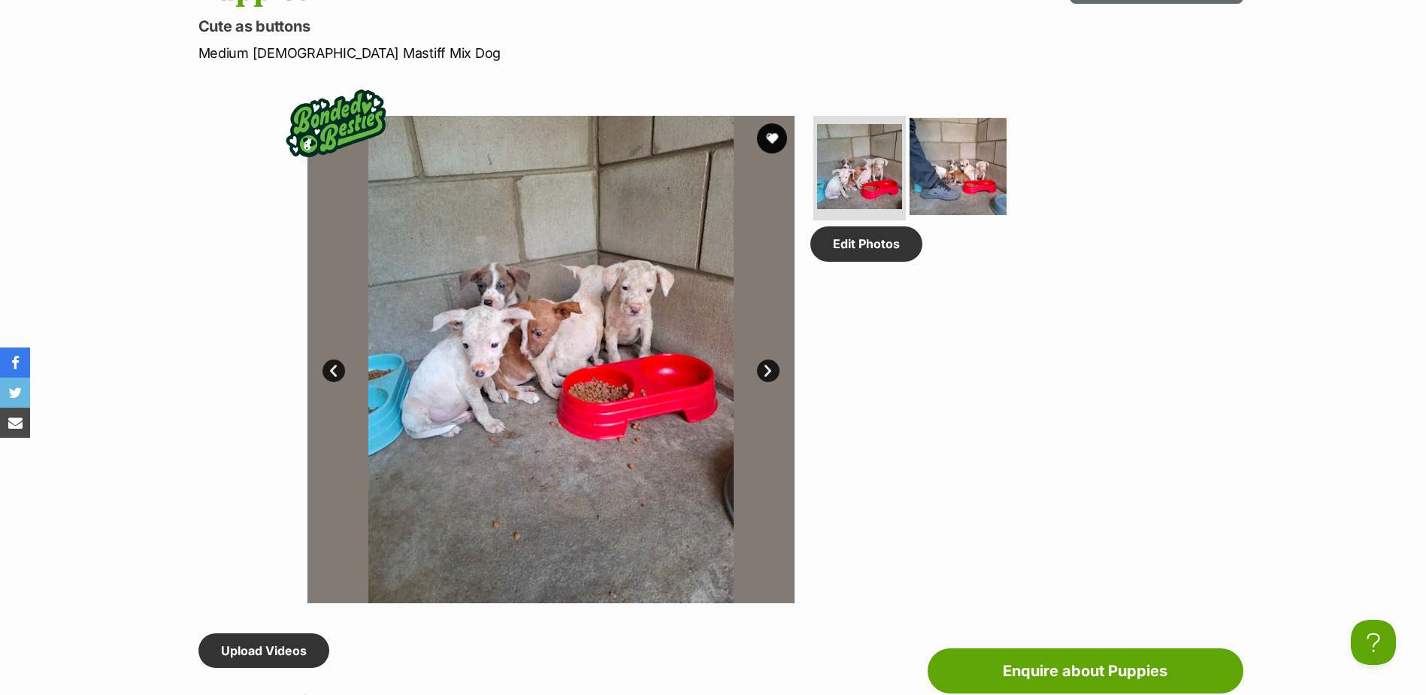
click at [946, 162] on img at bounding box center [958, 165] width 97 height 97
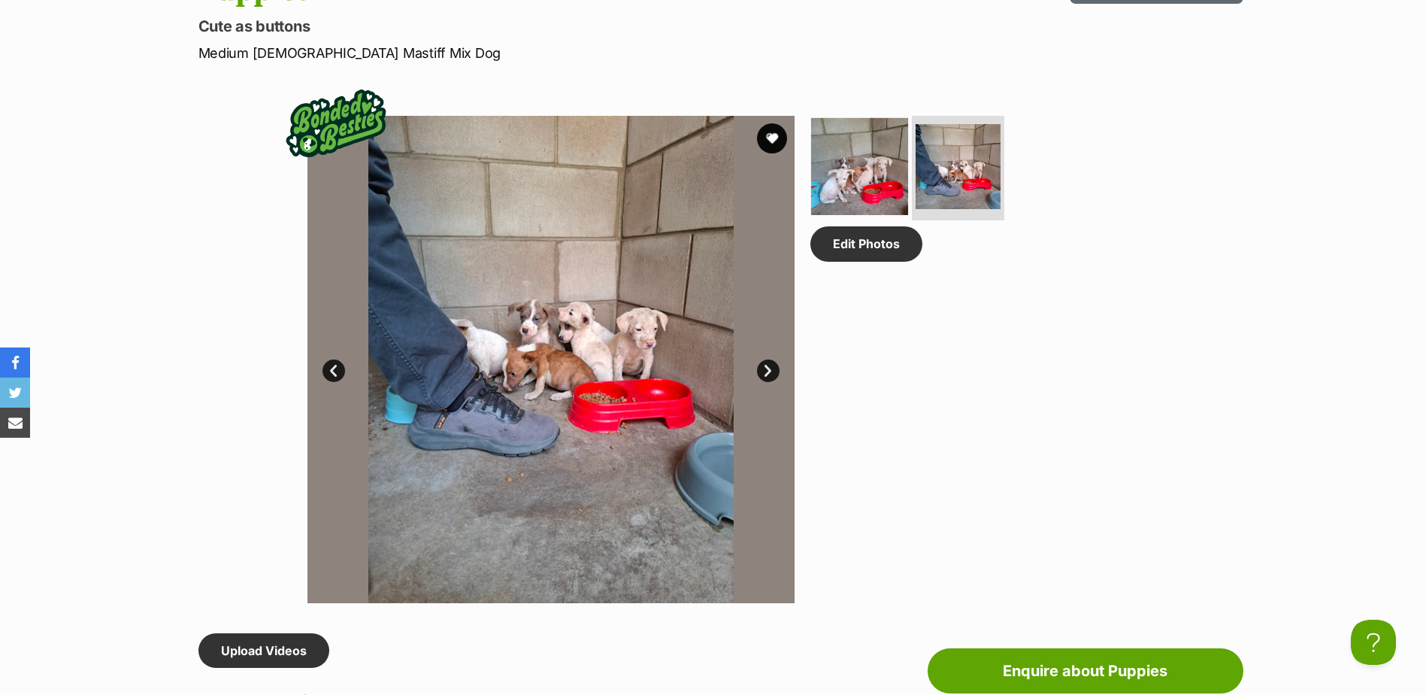
click at [875, 171] on img at bounding box center [859, 165] width 97 height 97
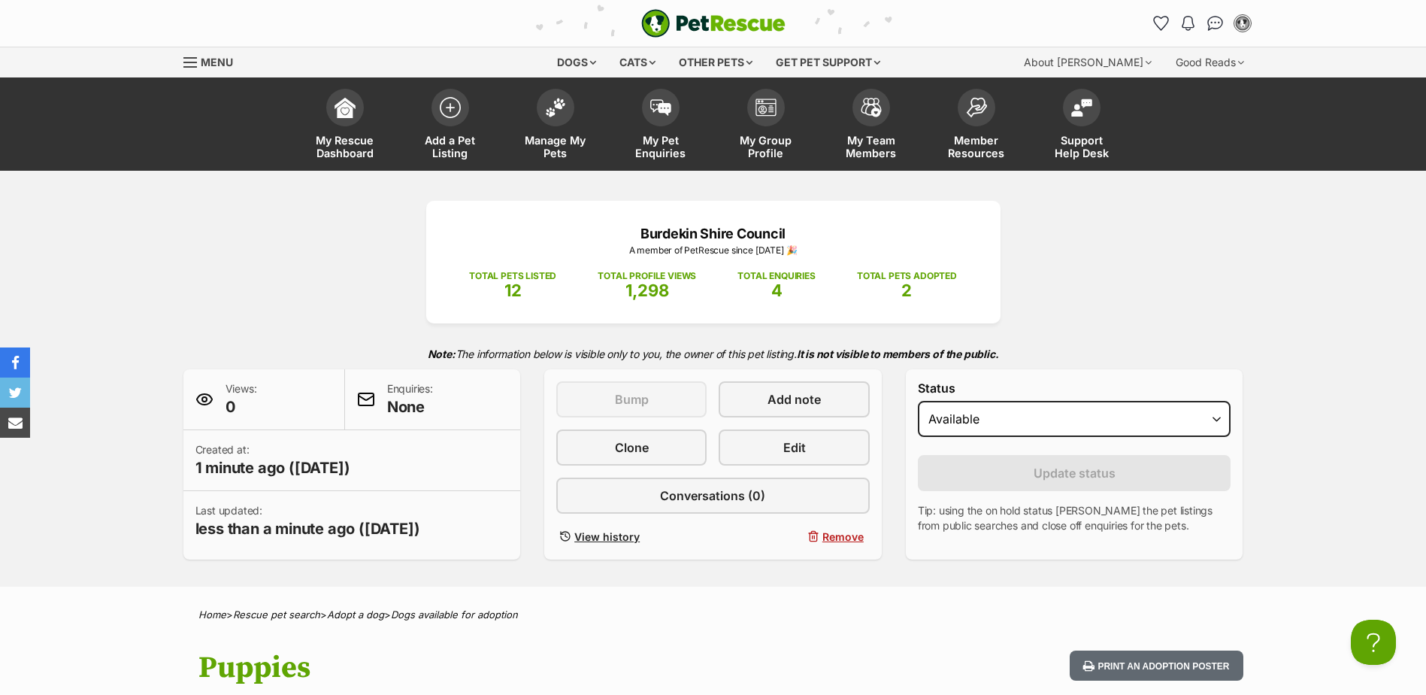
scroll to position [0, 0]
click at [547, 108] on img at bounding box center [555, 104] width 21 height 20
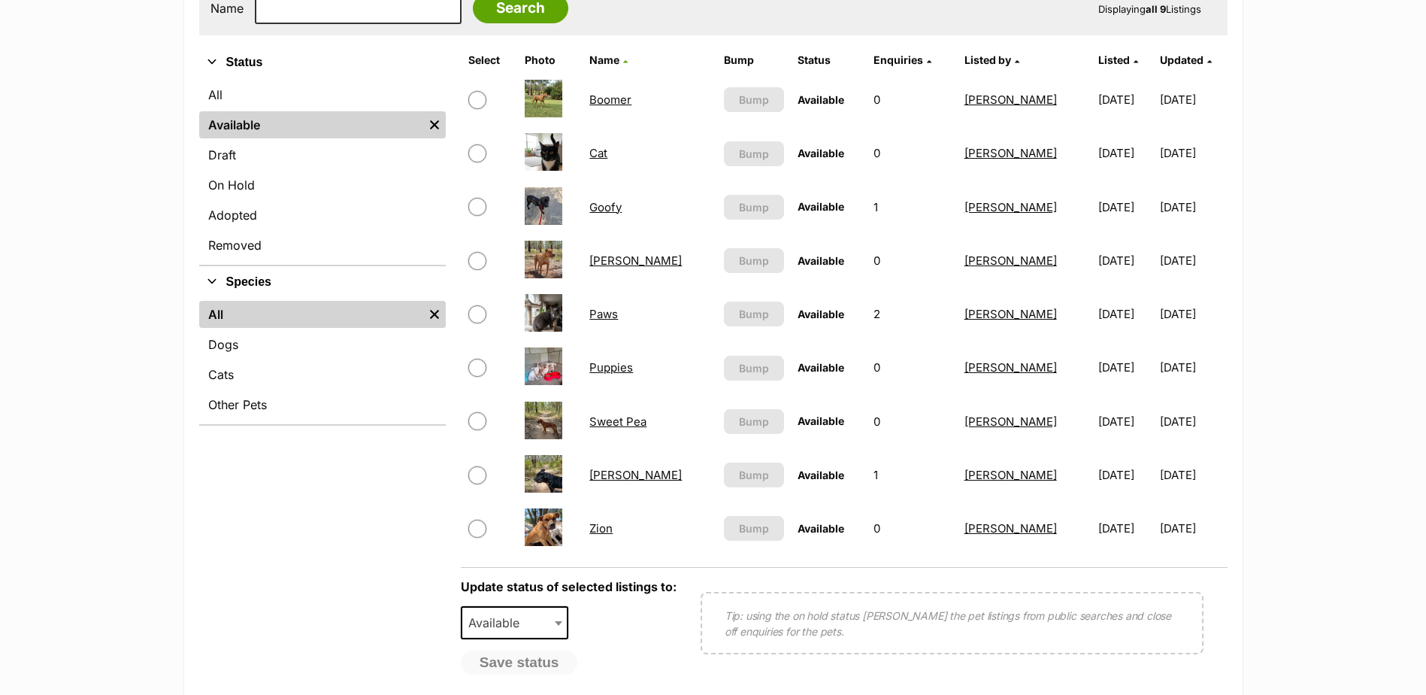
scroll to position [451, 0]
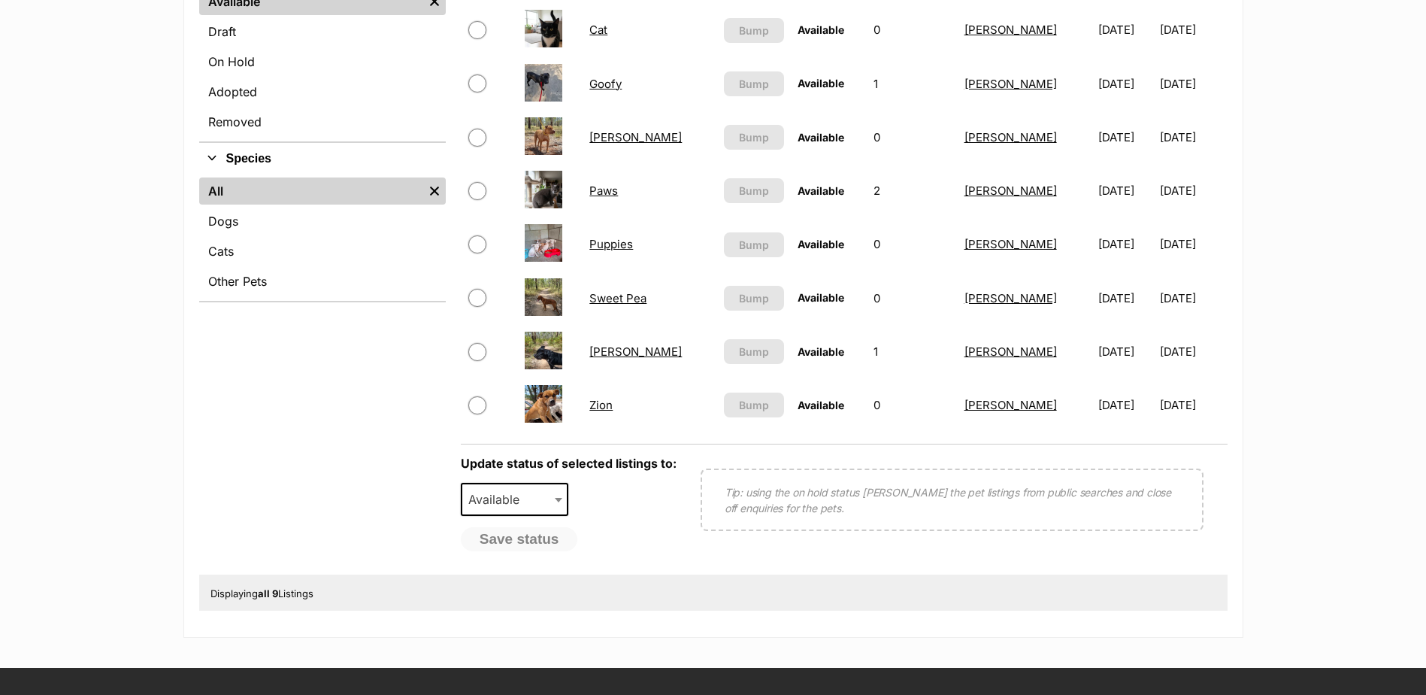
click at [595, 244] on link "Puppies" at bounding box center [611, 244] width 44 height 14
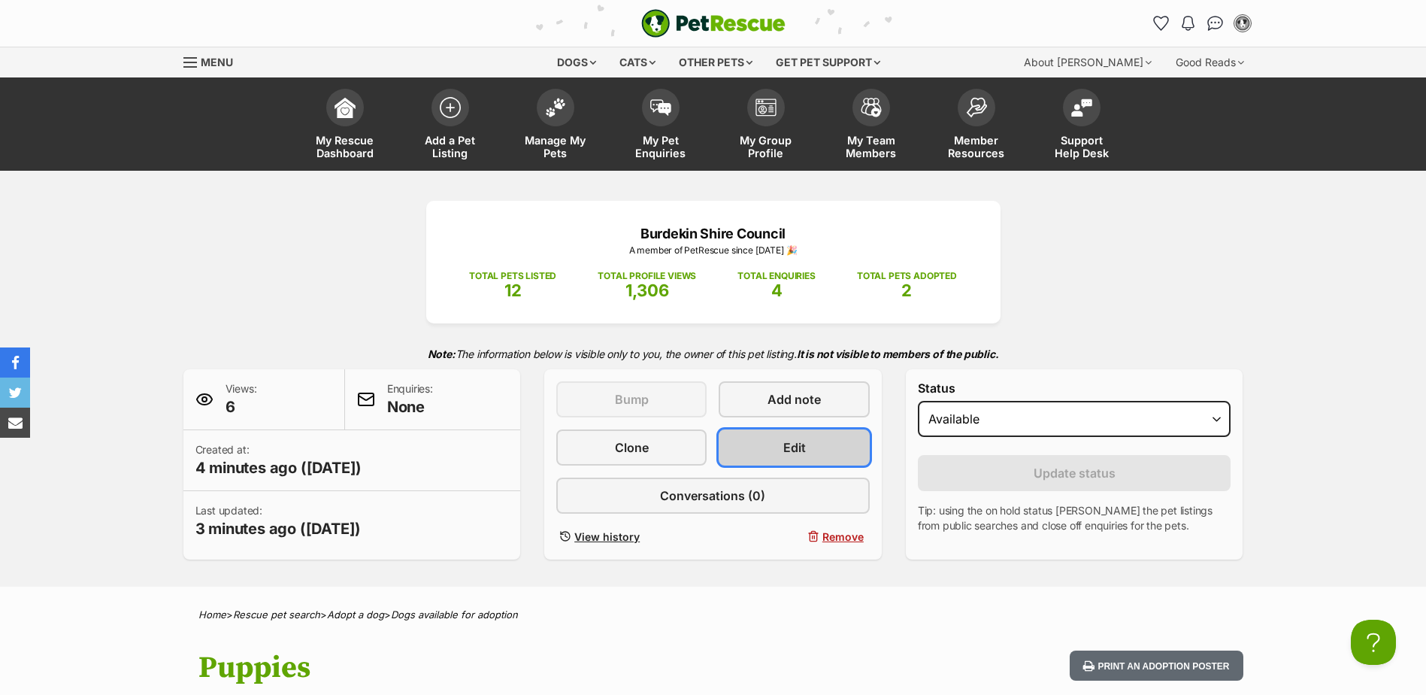
click at [785, 445] on span "Edit" at bounding box center [794, 447] width 23 height 18
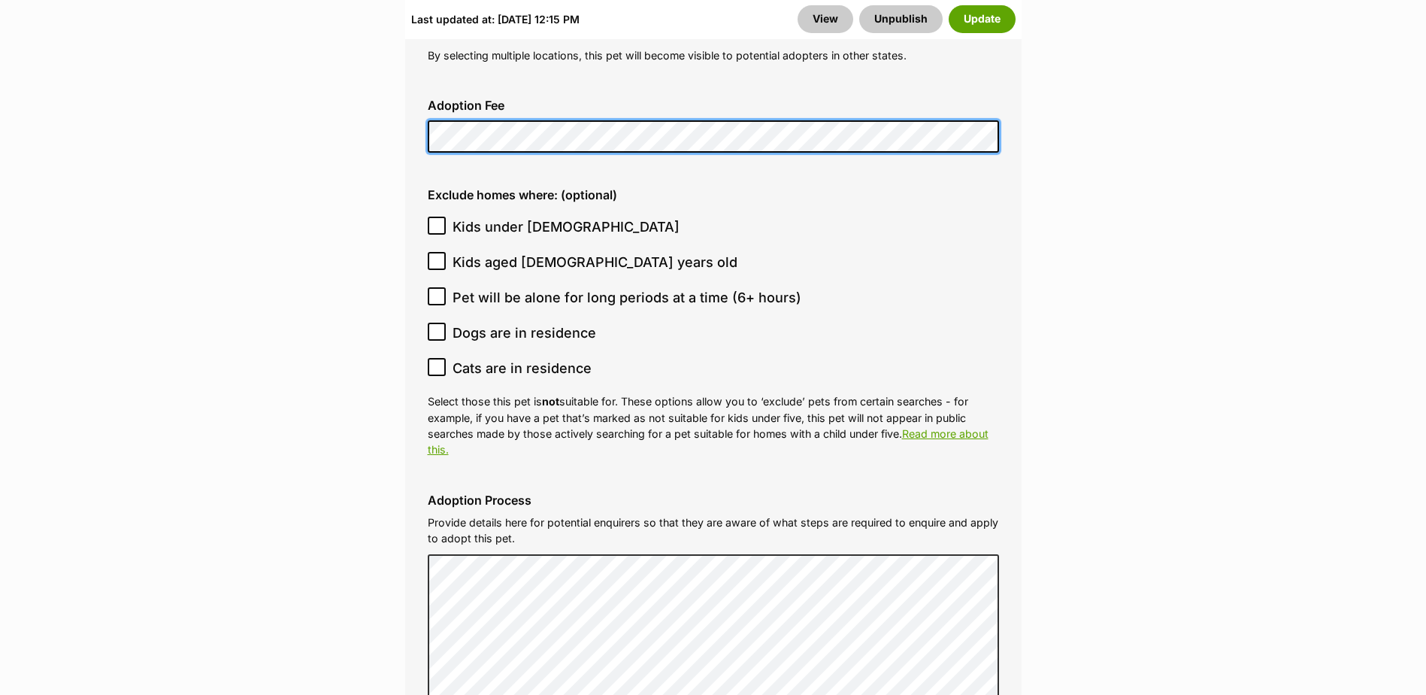
scroll to position [4511, 0]
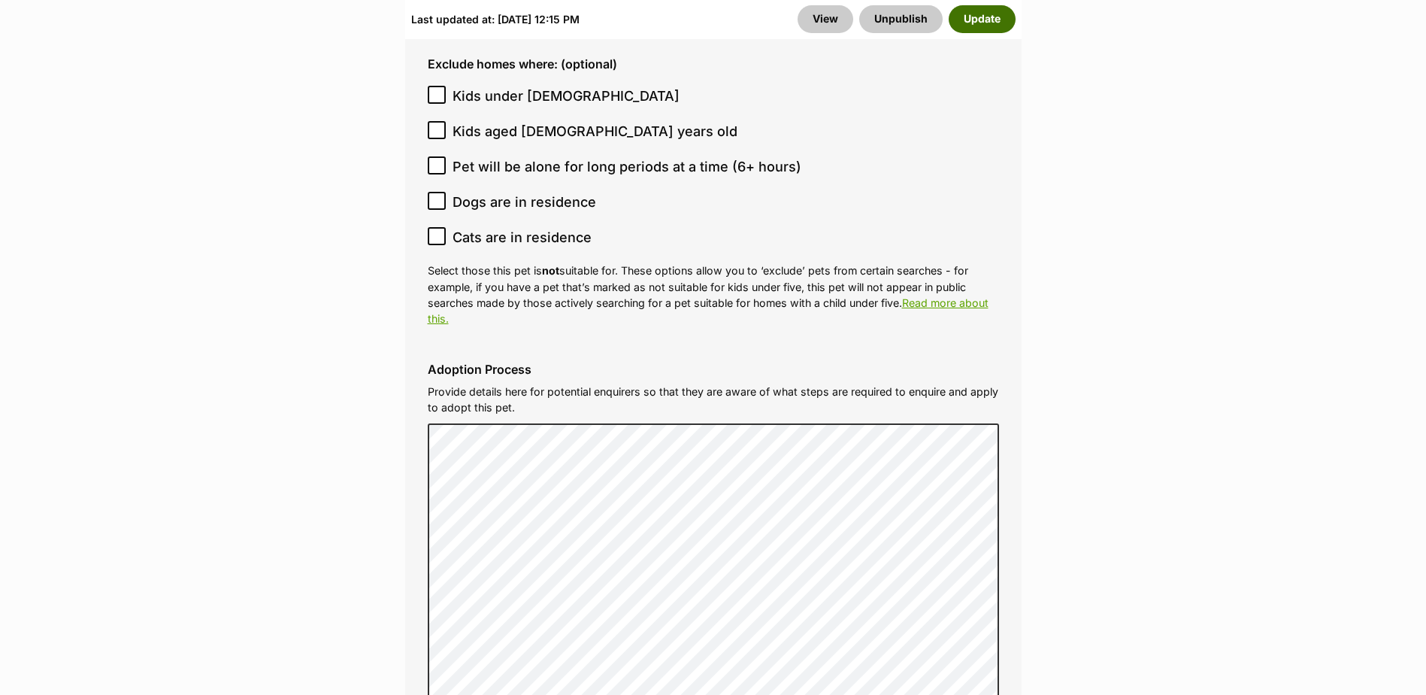
click at [992, 21] on button "Update" at bounding box center [982, 18] width 67 height 27
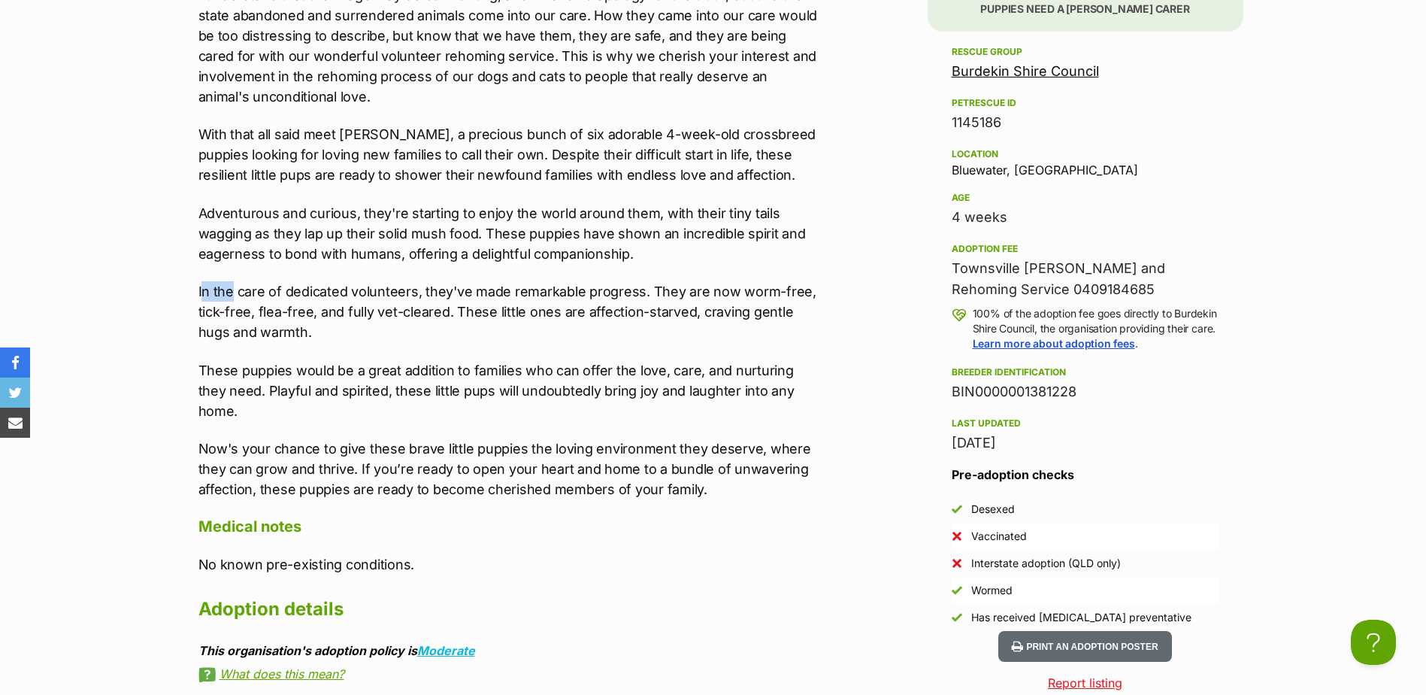
drag, startPoint x: 201, startPoint y: 292, endPoint x: 232, endPoint y: 295, distance: 31.1
click at [232, 295] on p "In the care of dedicated volunteers, they've made remarkable progress. They are…" at bounding box center [508, 311] width 621 height 61
drag, startPoint x: 232, startPoint y: 295, endPoint x: 200, endPoint y: 292, distance: 32.5
click at [200, 292] on p "In the care of dedicated volunteers, they've made remarkable progress. They are…" at bounding box center [508, 311] width 621 height 61
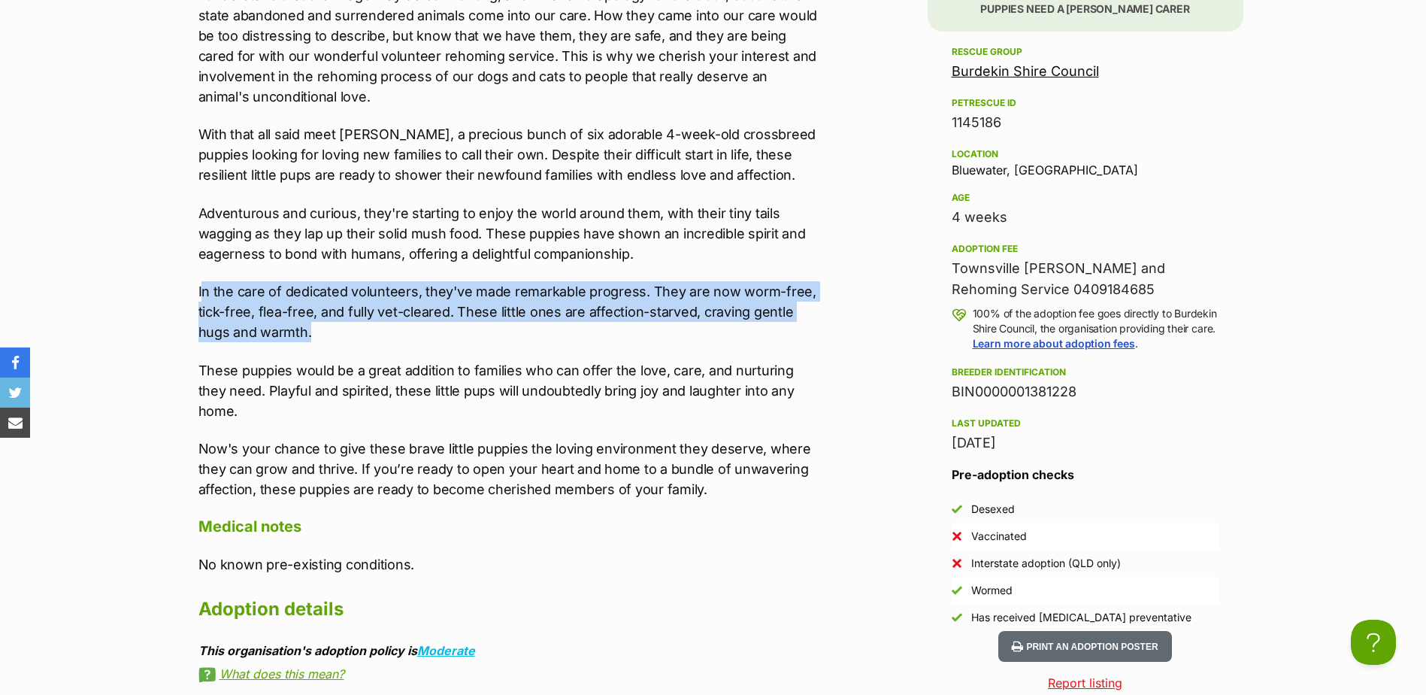
drag, startPoint x: 200, startPoint y: 292, endPoint x: 320, endPoint y: 331, distance: 126.5
click at [320, 331] on p "In the care of dedicated volunteers, they've made remarkable progress. They are…" at bounding box center [508, 311] width 621 height 61
copy p "n the care of dedicated volunteers, they've made remarkable progress. They are …"
